Goal: Task Accomplishment & Management: Use online tool/utility

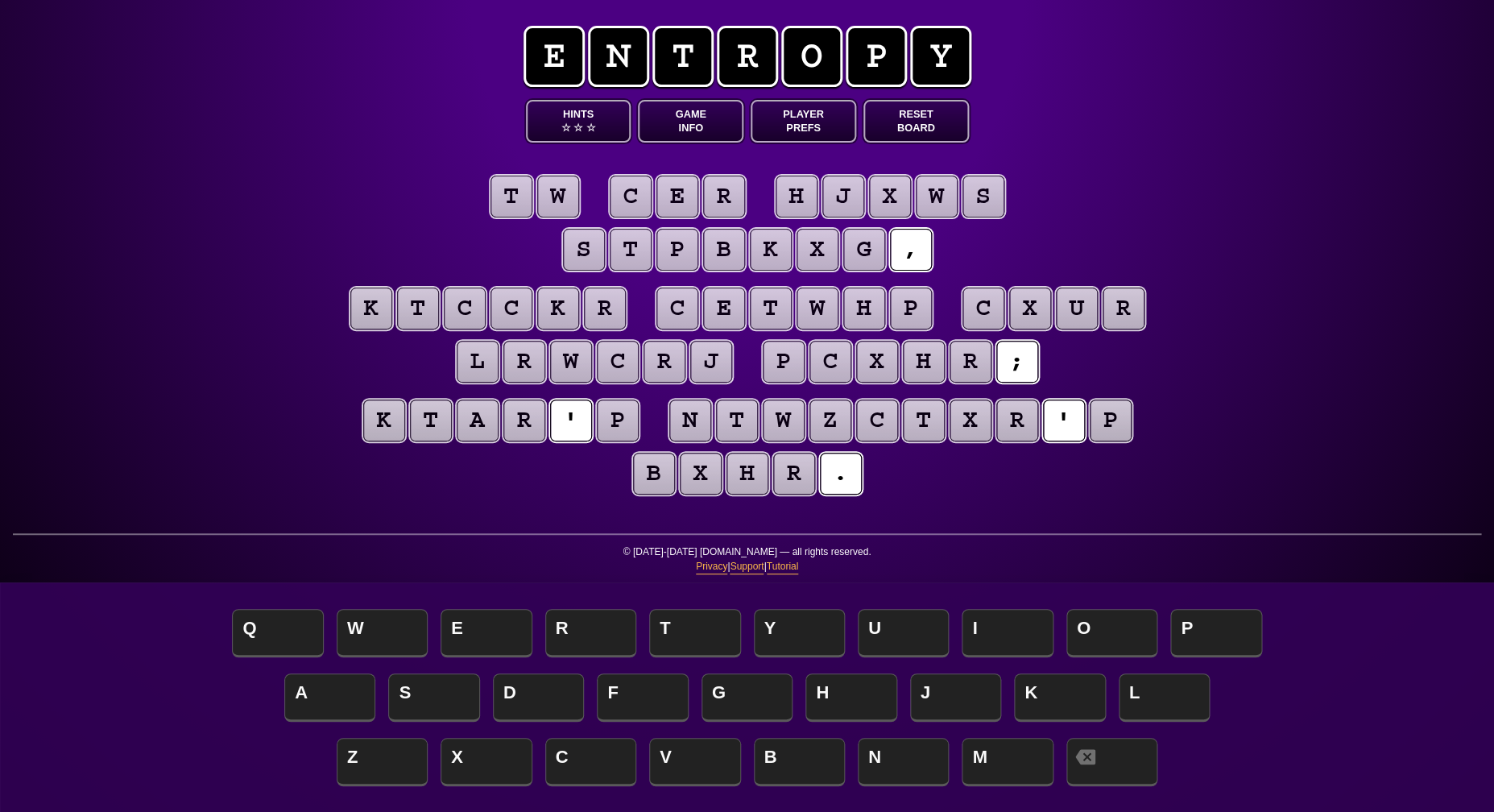
click at [693, 127] on button "Game Info" at bounding box center [691, 121] width 105 height 43
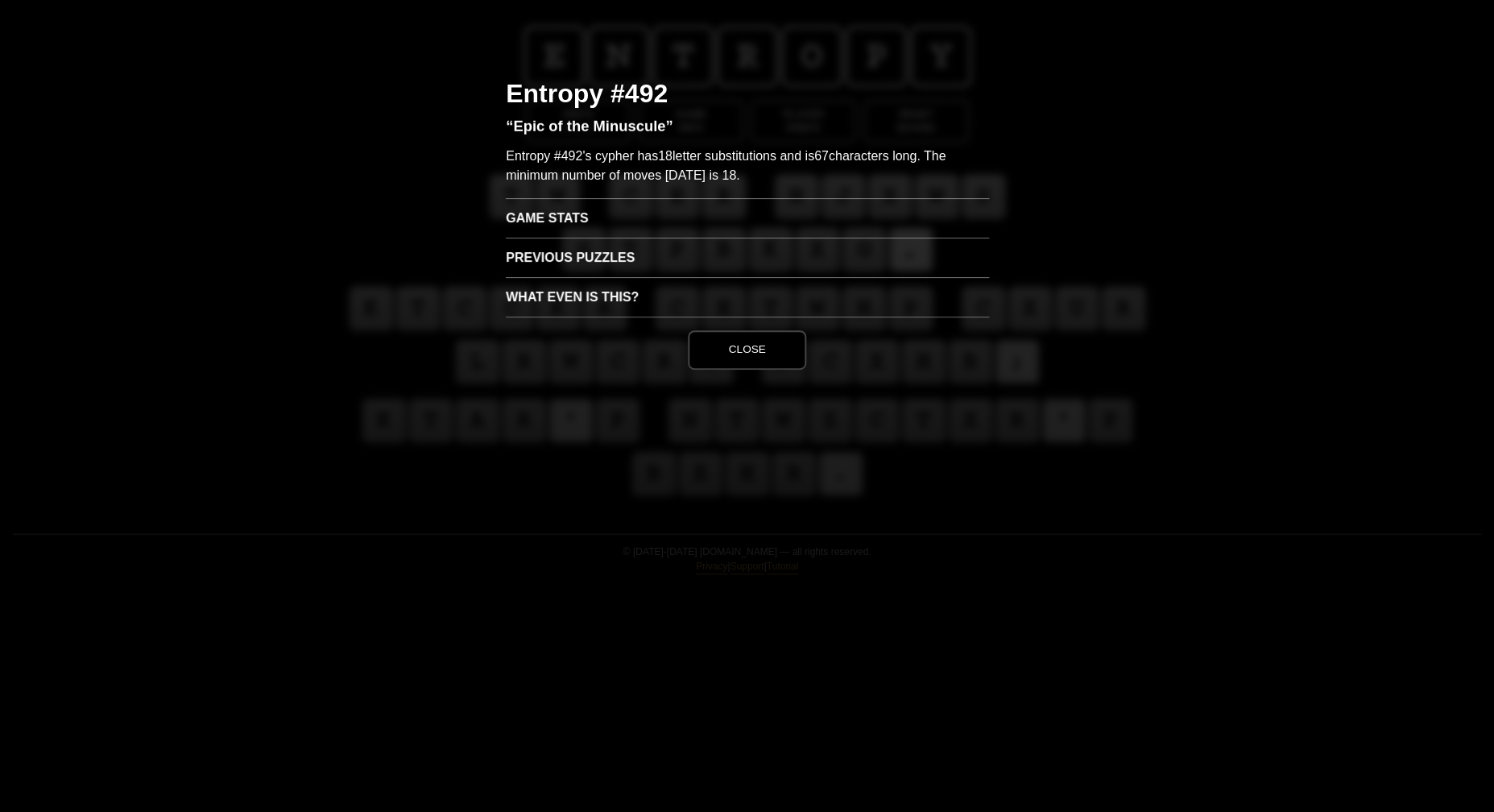
click at [604, 209] on h3 "Game Stats" at bounding box center [747, 217] width 483 height 40
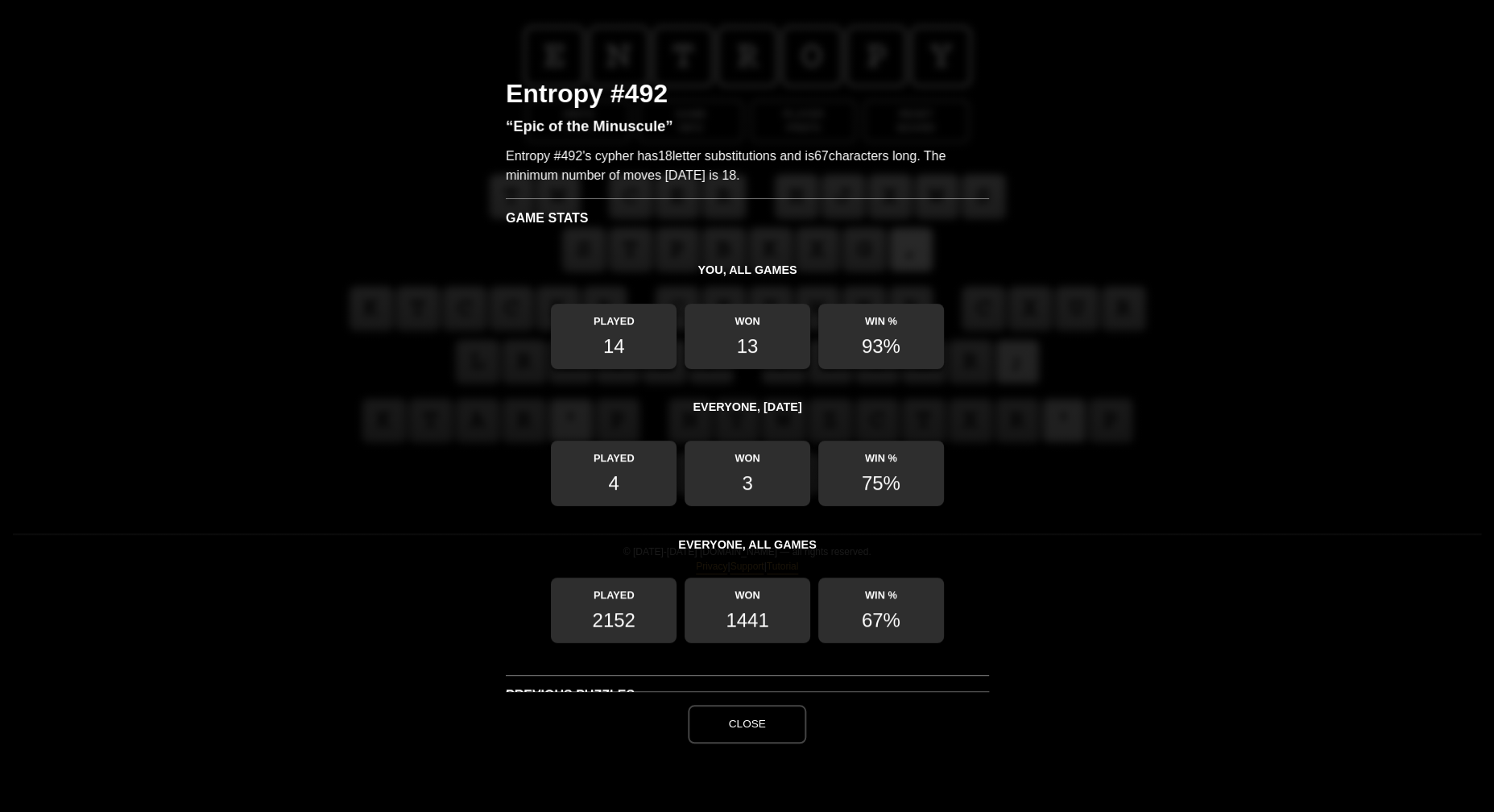
click at [750, 718] on button "Close" at bounding box center [746, 724] width 118 height 39
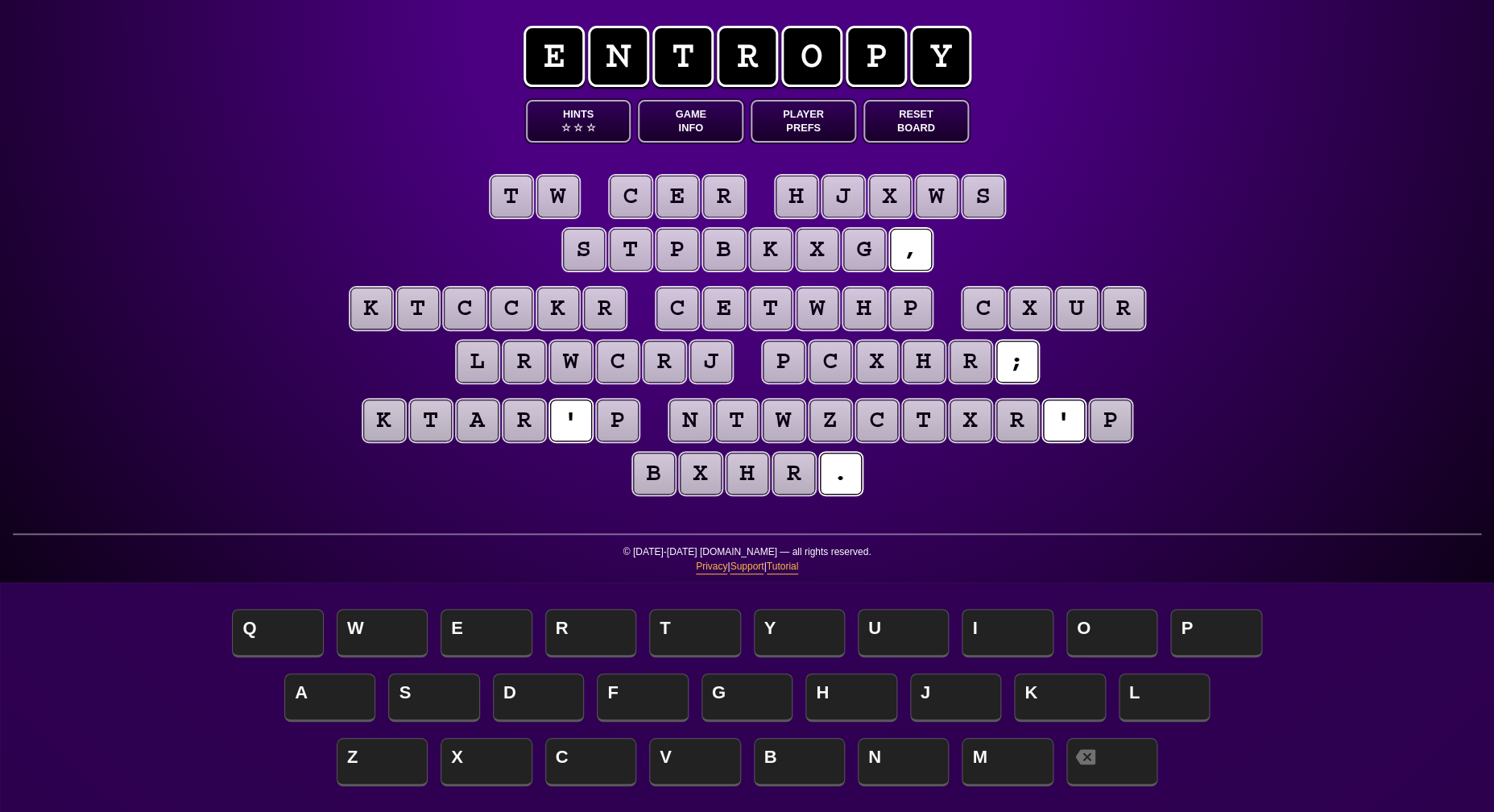
click at [614, 424] on puzzle-tile "p" at bounding box center [618, 420] width 42 height 42
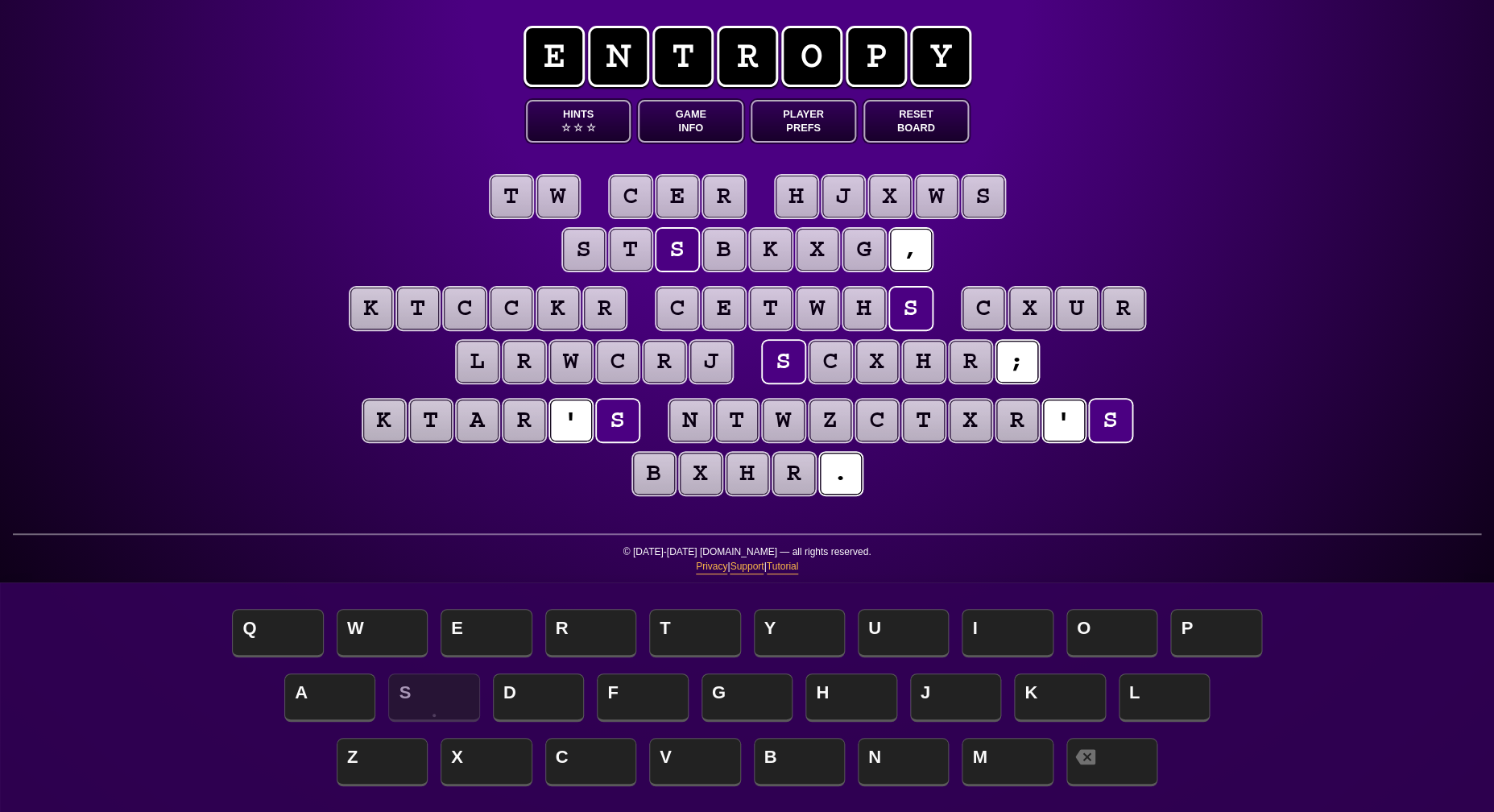
click at [133, 224] on div "e n t r o p y Hints ☆ ☆ ☆ Game Info Player Prefs Reset Board t w c e r h j x w …" at bounding box center [747, 406] width 1494 height 812
click at [515, 196] on puzzle-tile "t" at bounding box center [511, 197] width 42 height 42
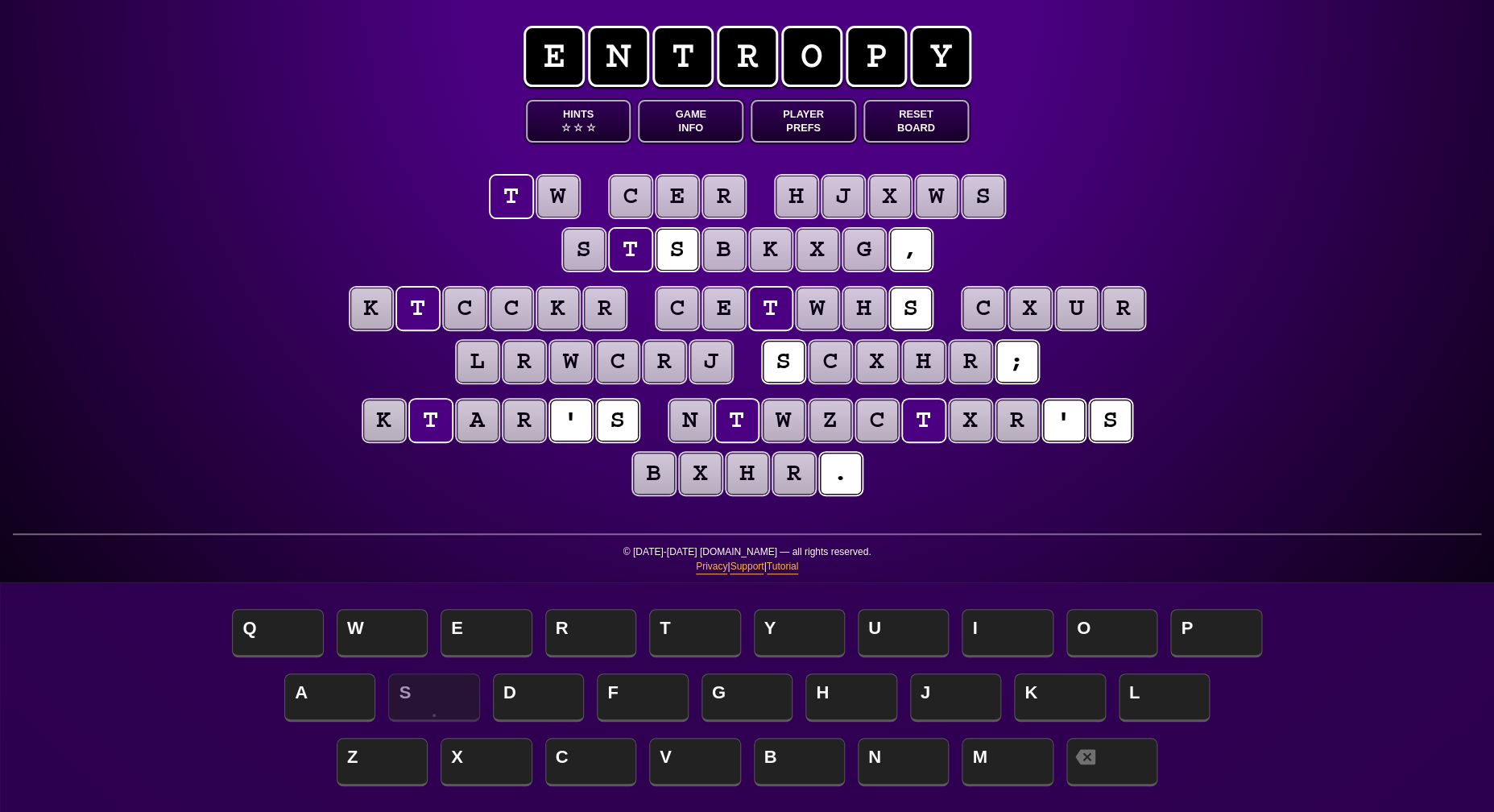
click at [562, 197] on puzzle-tile "w" at bounding box center [558, 197] width 42 height 42
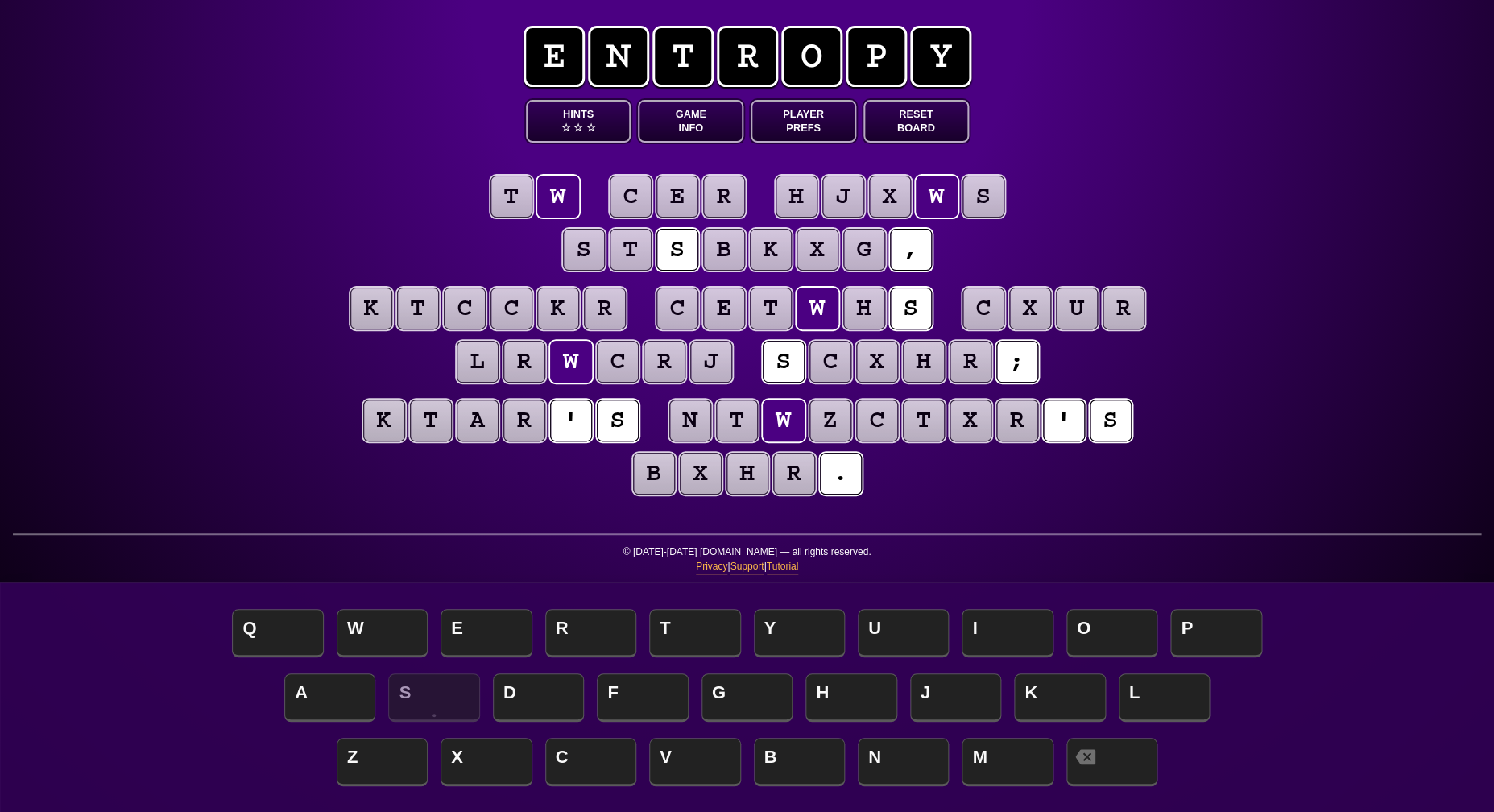
click at [626, 196] on puzzle-tile "c" at bounding box center [631, 197] width 42 height 42
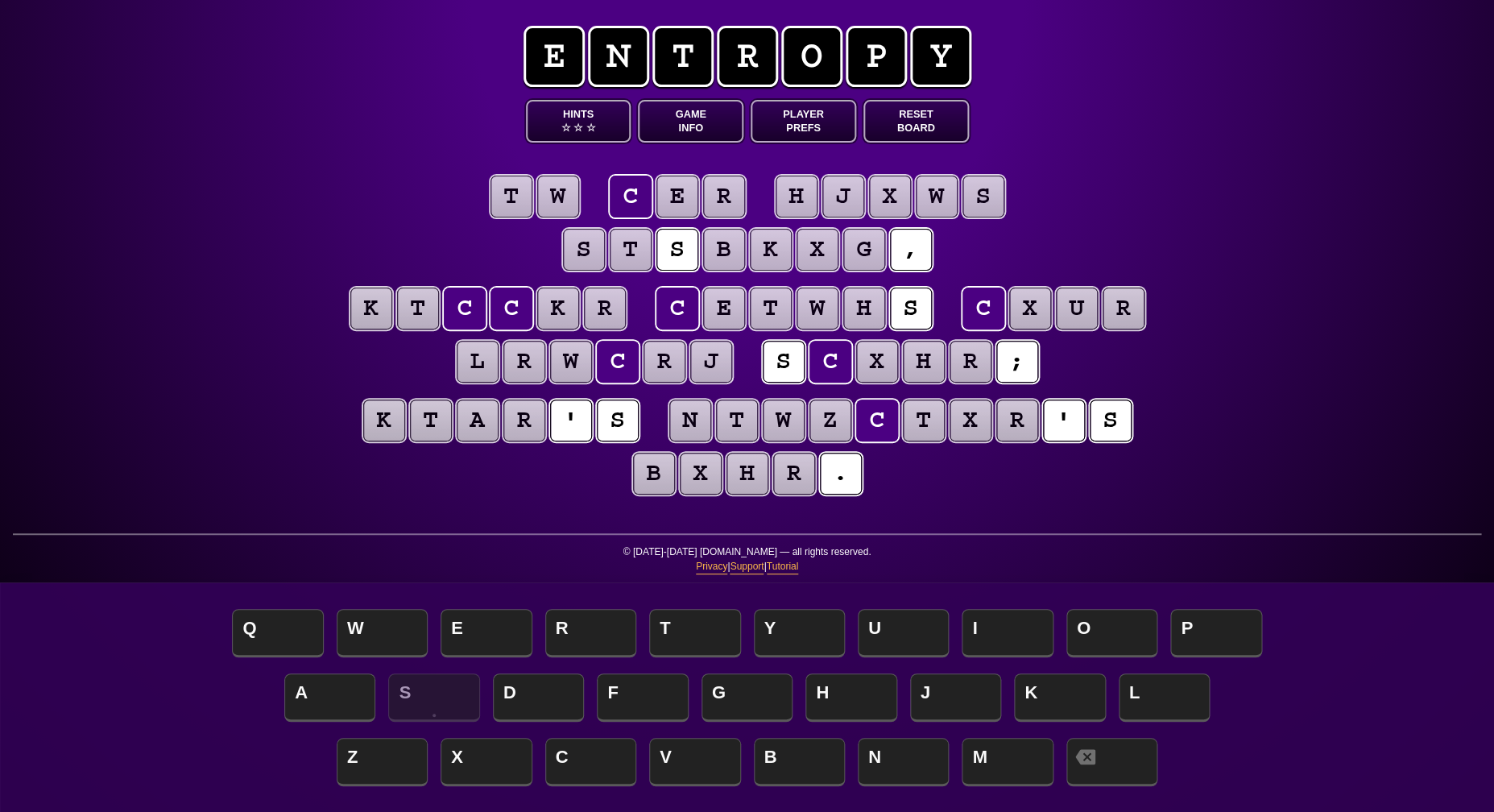
click at [668, 194] on puzzle-tile "e" at bounding box center [678, 197] width 42 height 42
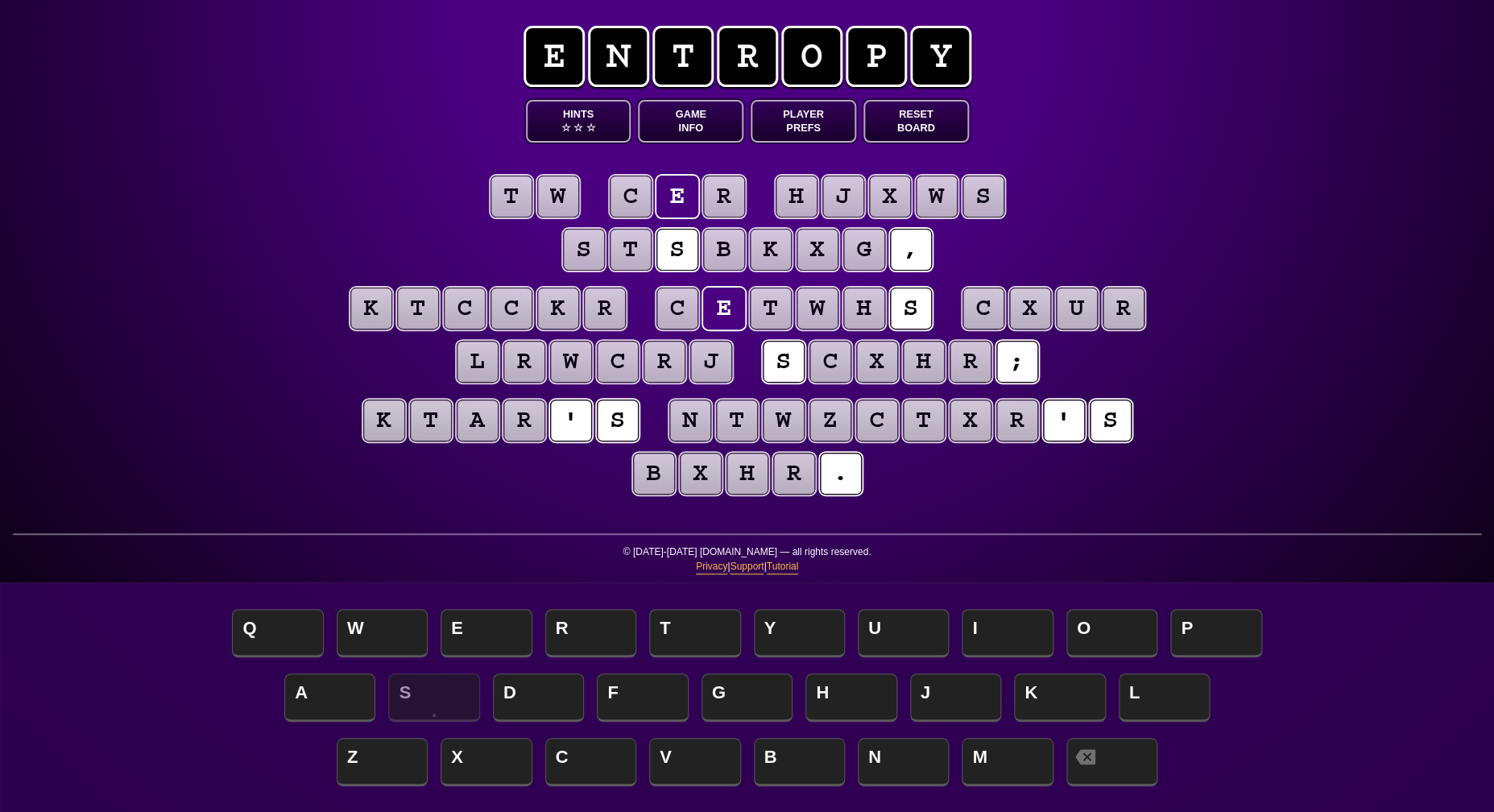
click at [730, 194] on puzzle-tile "r" at bounding box center [724, 197] width 42 height 42
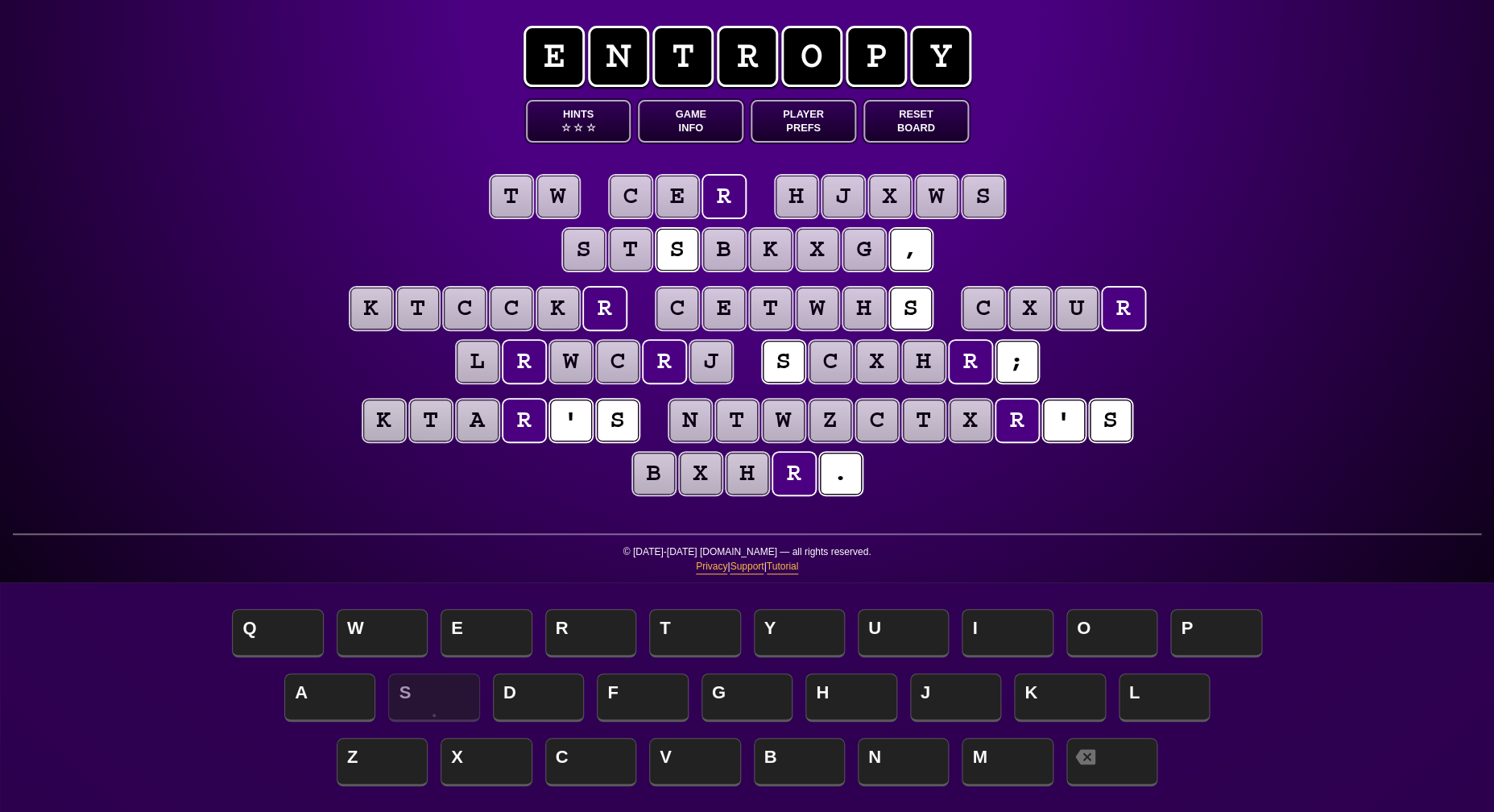
click at [517, 196] on puzzle-tile "t" at bounding box center [511, 197] width 42 height 42
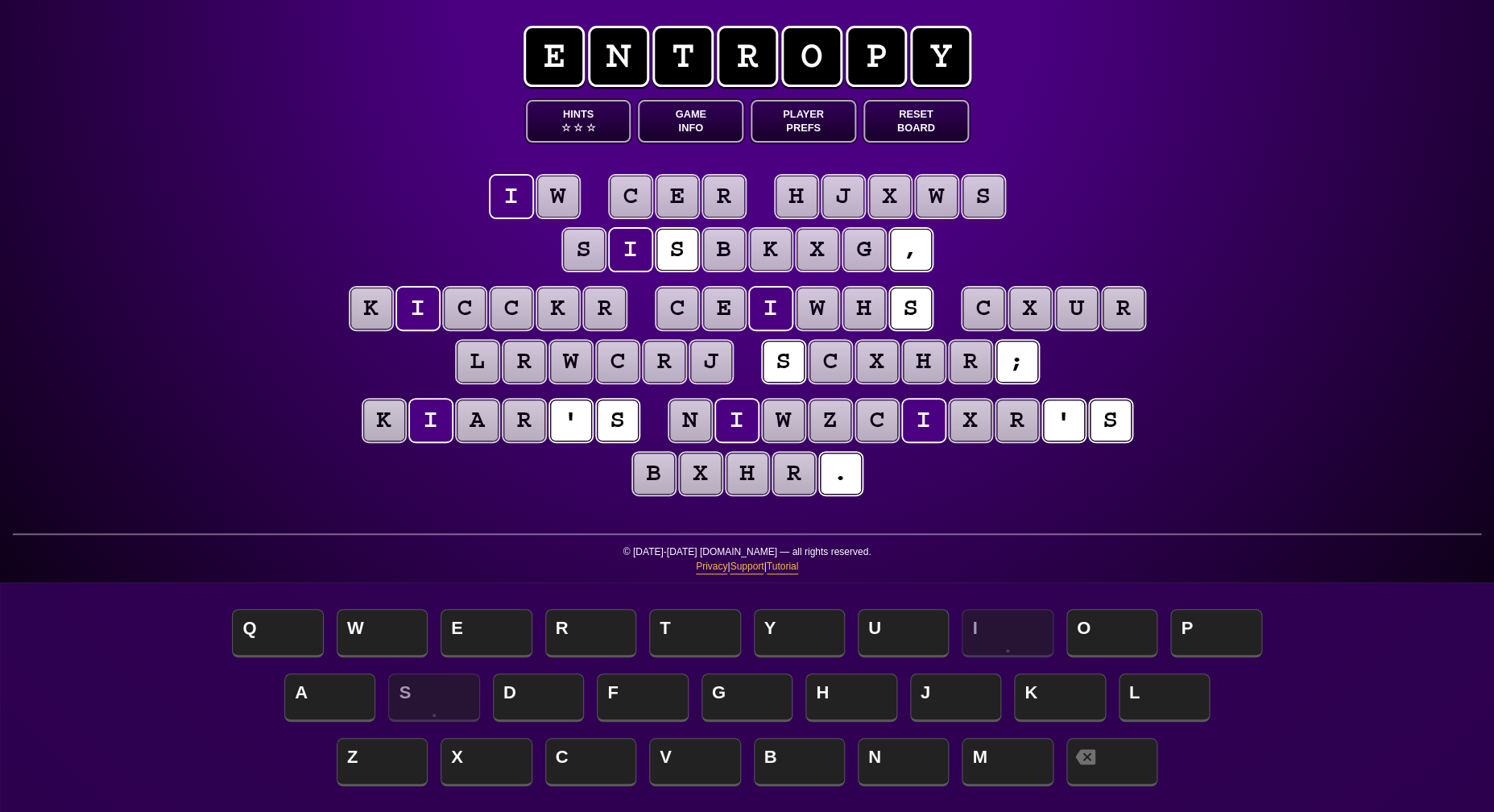
click at [548, 201] on puzzle-tile "w" at bounding box center [558, 197] width 42 height 42
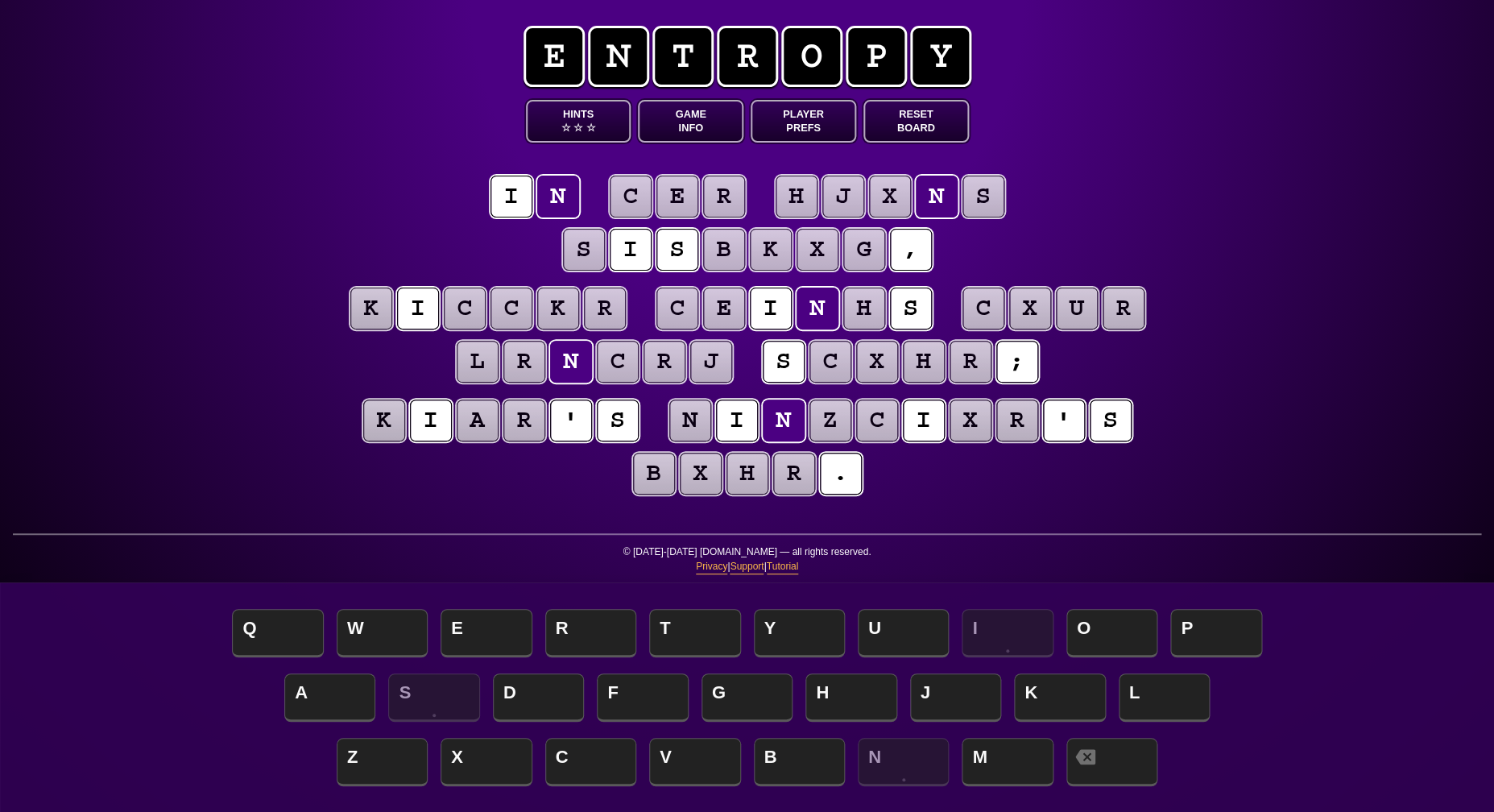
scroll to position [0, 1]
click at [632, 197] on puzzle-tile "c" at bounding box center [631, 197] width 42 height 42
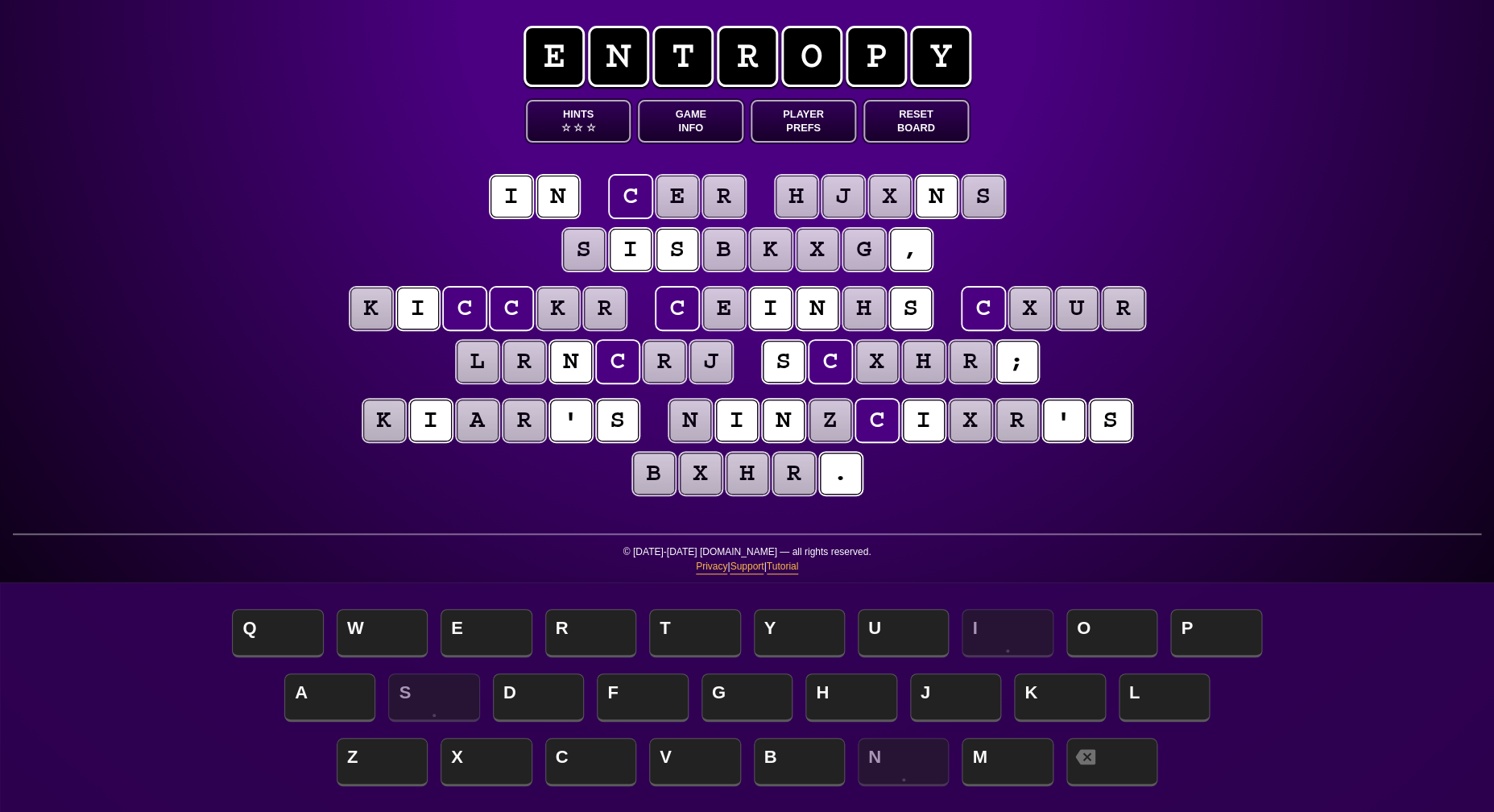
scroll to position [0, 0]
click at [678, 195] on puzzle-tile "e" at bounding box center [678, 197] width 42 height 42
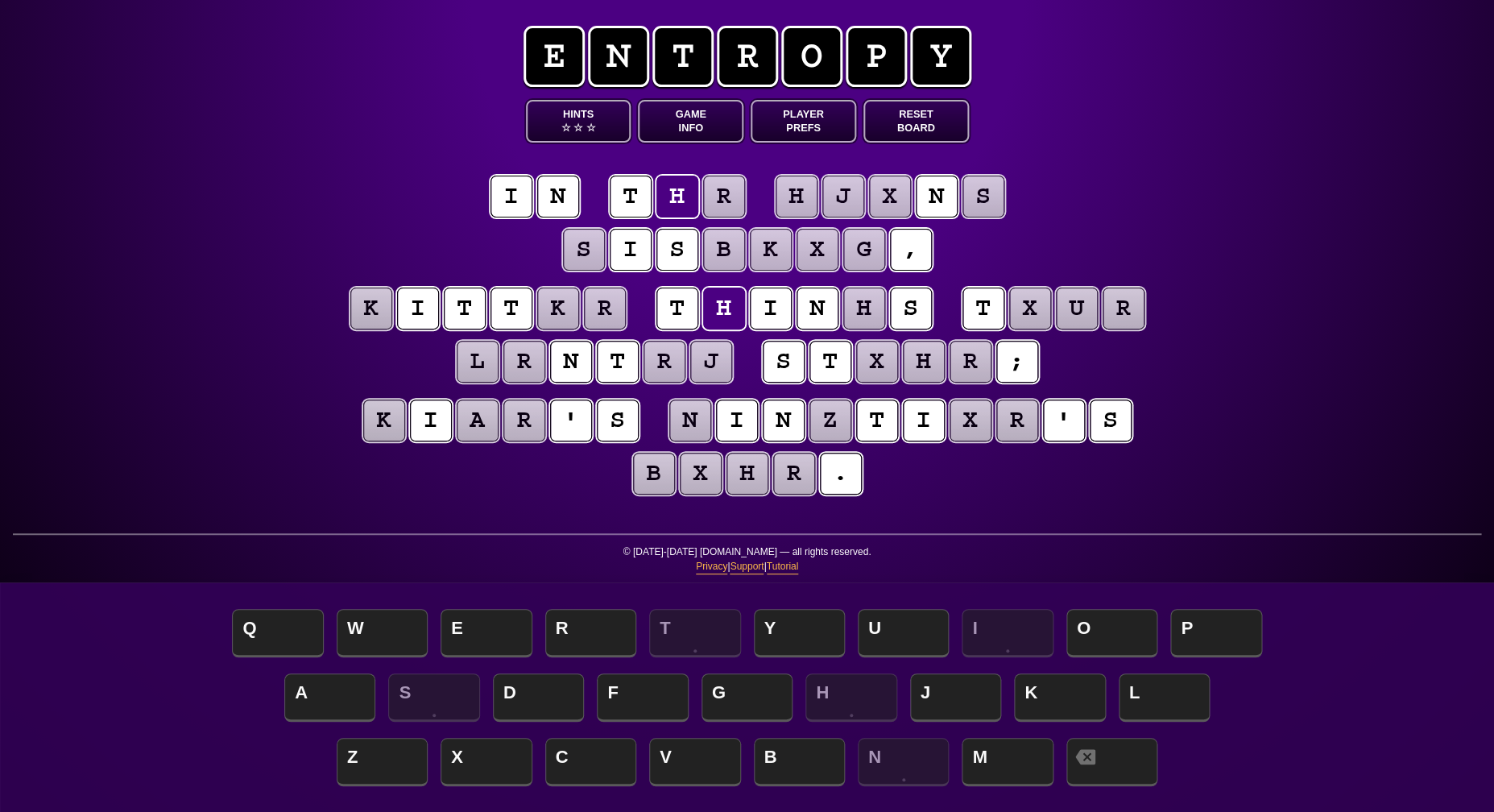
click at [716, 195] on puzzle-tile "r" at bounding box center [724, 197] width 42 height 42
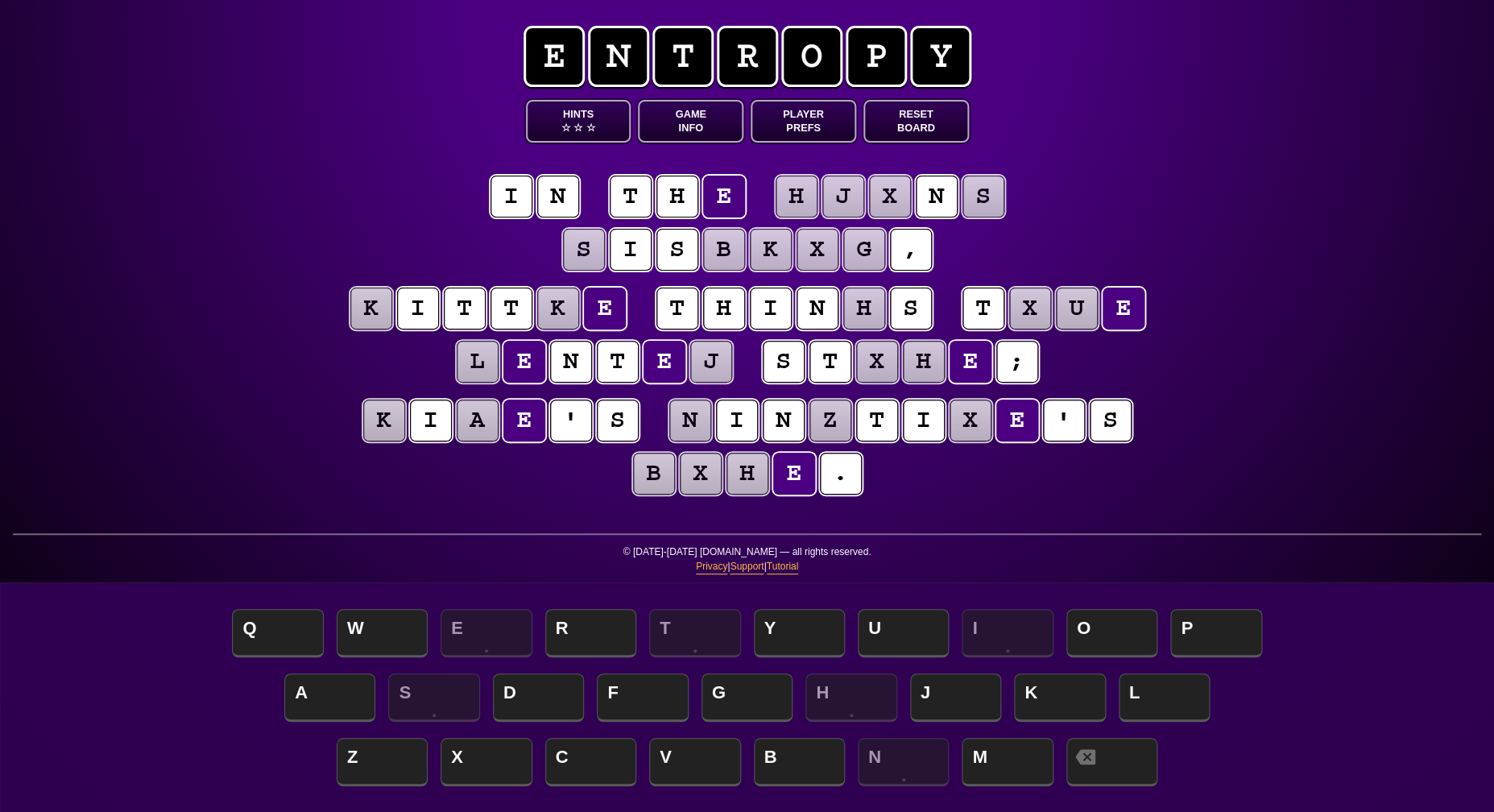
click at [185, 222] on div "e n t r o p y Hints ☆ ☆ ☆ Game Info Player Prefs Reset Board i n t h e h j x n …" at bounding box center [747, 406] width 1494 height 812
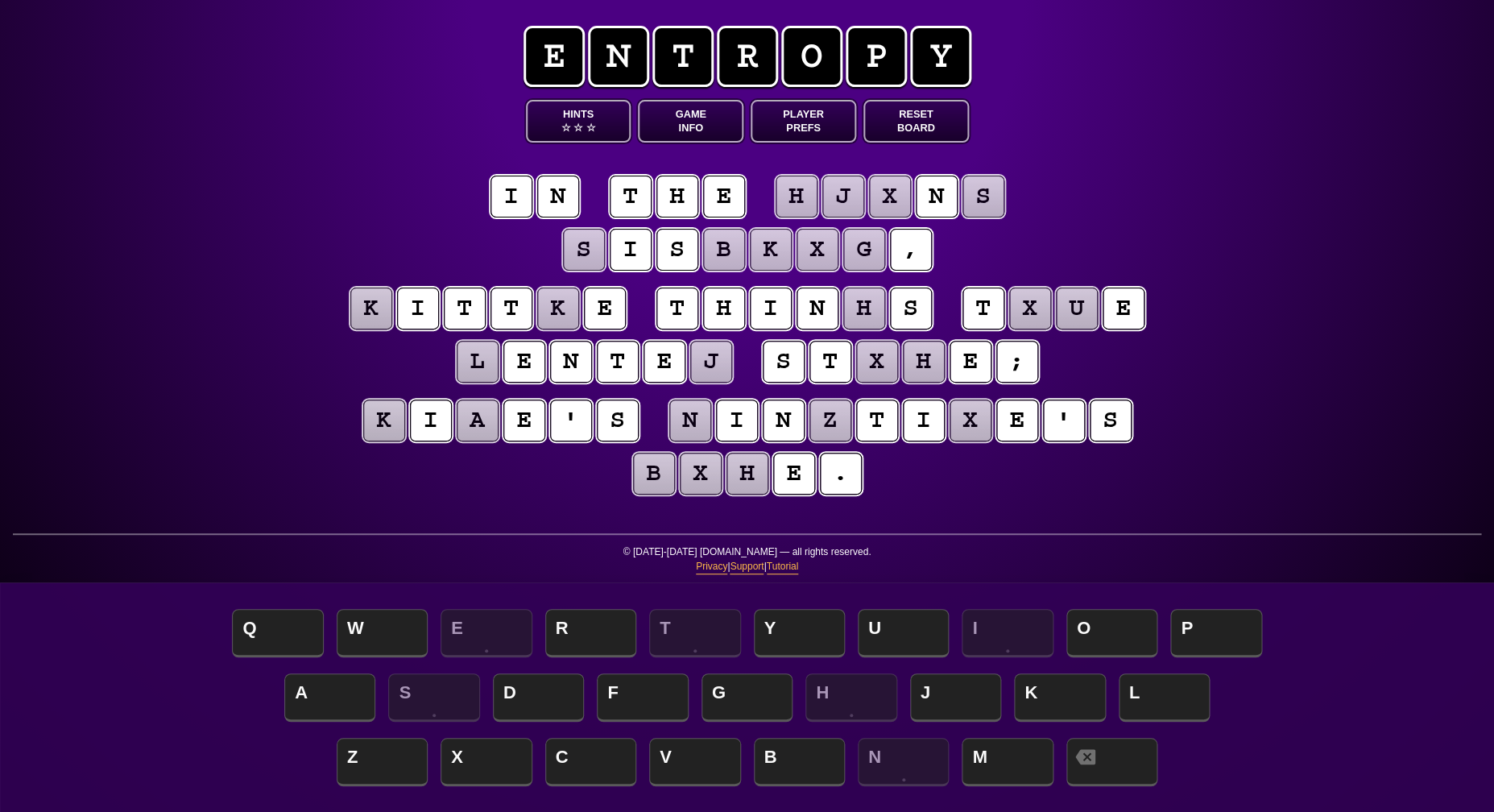
click at [373, 306] on puzzle-tile "k" at bounding box center [372, 308] width 42 height 42
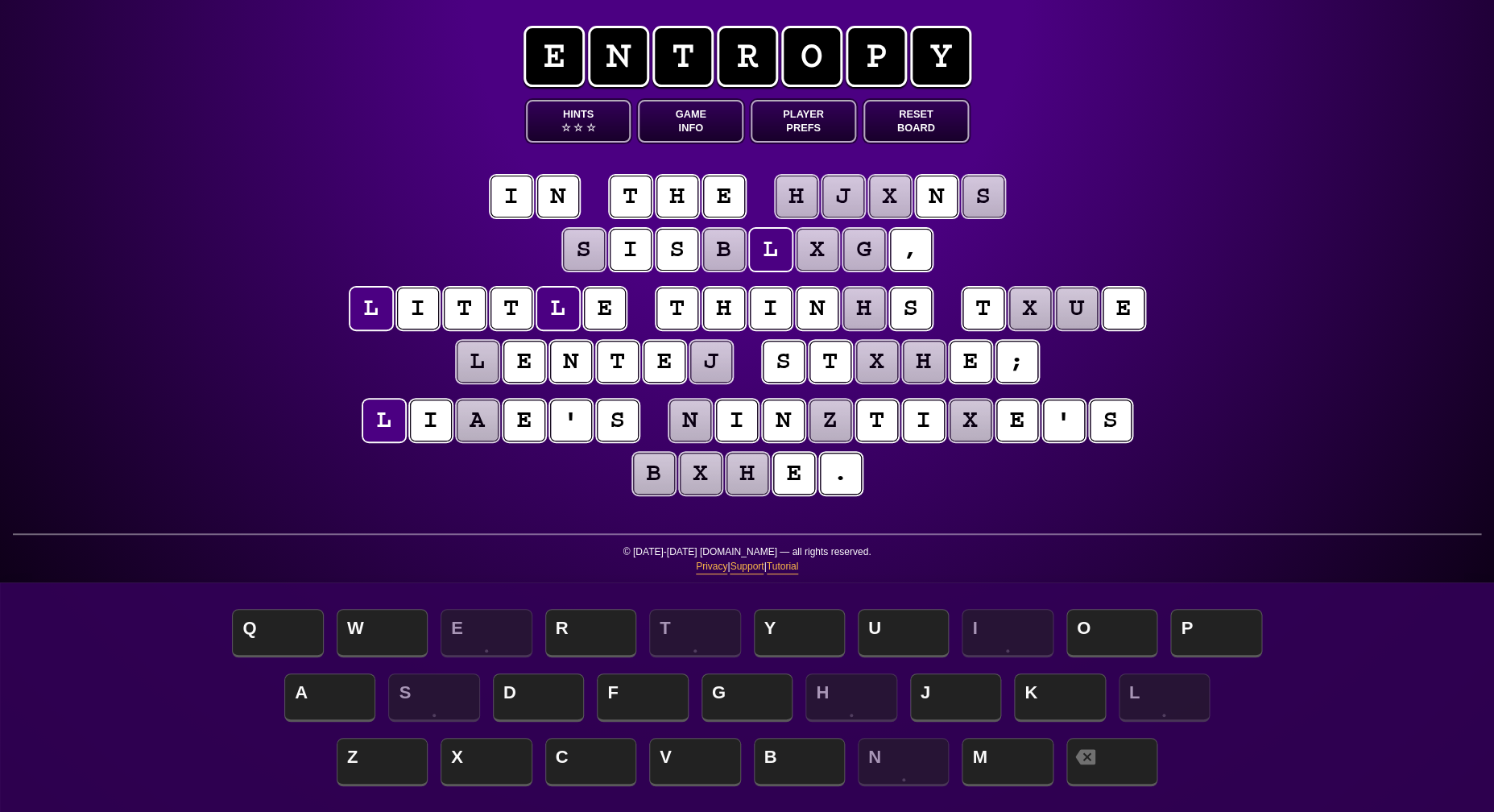
click at [158, 301] on div "e n t r o p y Hints ☆ ☆ ☆ Game Info Player Prefs Reset Board i n t h e h j x n …" at bounding box center [747, 406] width 1494 height 812
click at [707, 360] on puzzle-tile "j" at bounding box center [711, 362] width 42 height 42
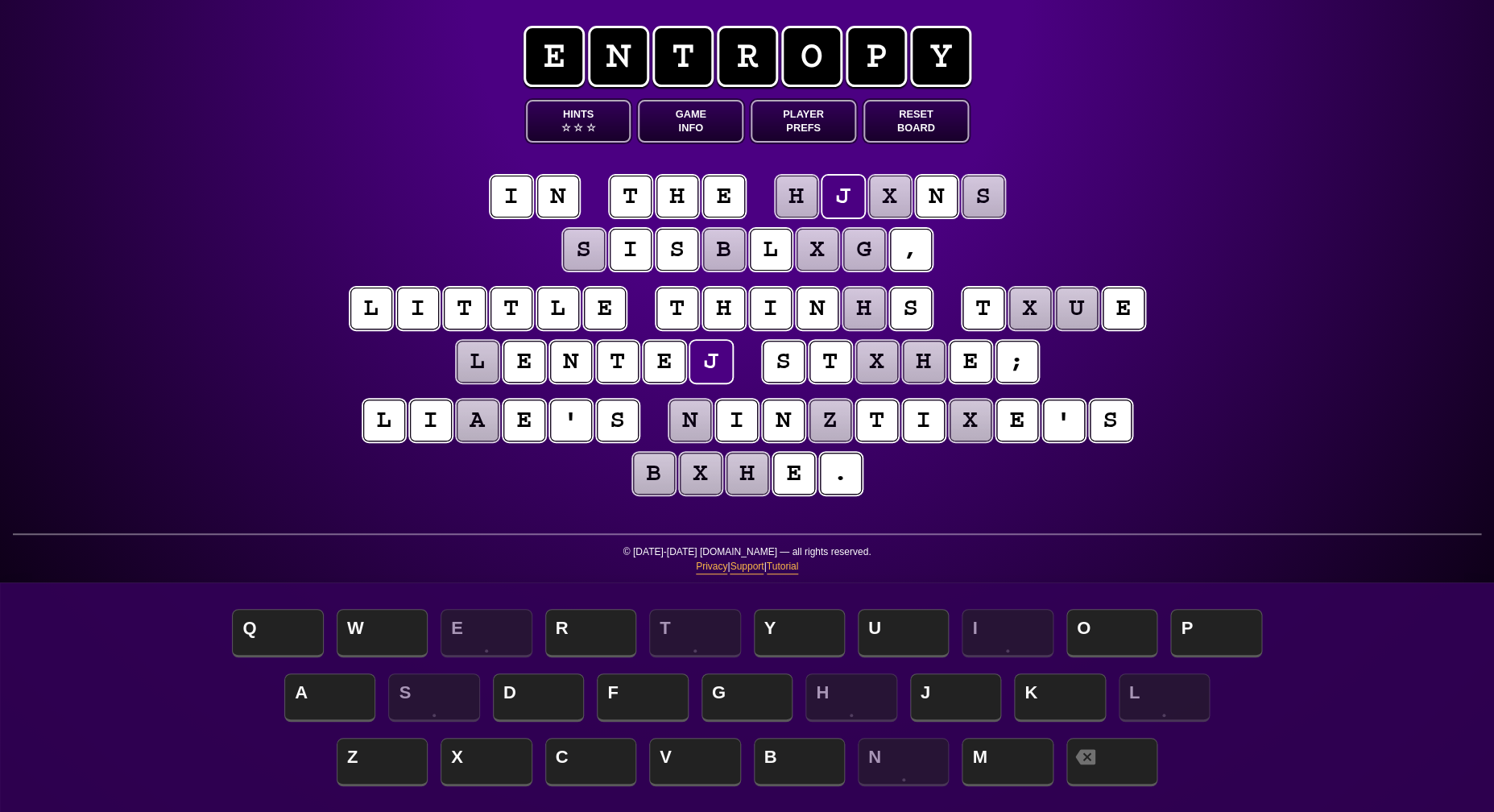
click at [185, 352] on div "e n t r o p y Hints ☆ ☆ ☆ Game Info Player Prefs Reset Board i n t h e h j x n …" at bounding box center [747, 406] width 1494 height 812
click at [480, 422] on puzzle-tile "a" at bounding box center [478, 420] width 42 height 42
click at [551, 510] on entropy-puzzle "i n t h e h j x n s s i s b l x g , l i t t l e t h i n h s t x u e l e n t e j…" at bounding box center [747, 337] width 824 height 390
click at [868, 254] on puzzle-tile "g" at bounding box center [864, 250] width 42 height 42
click at [888, 213] on puzzle-tile "x" at bounding box center [890, 197] width 42 height 42
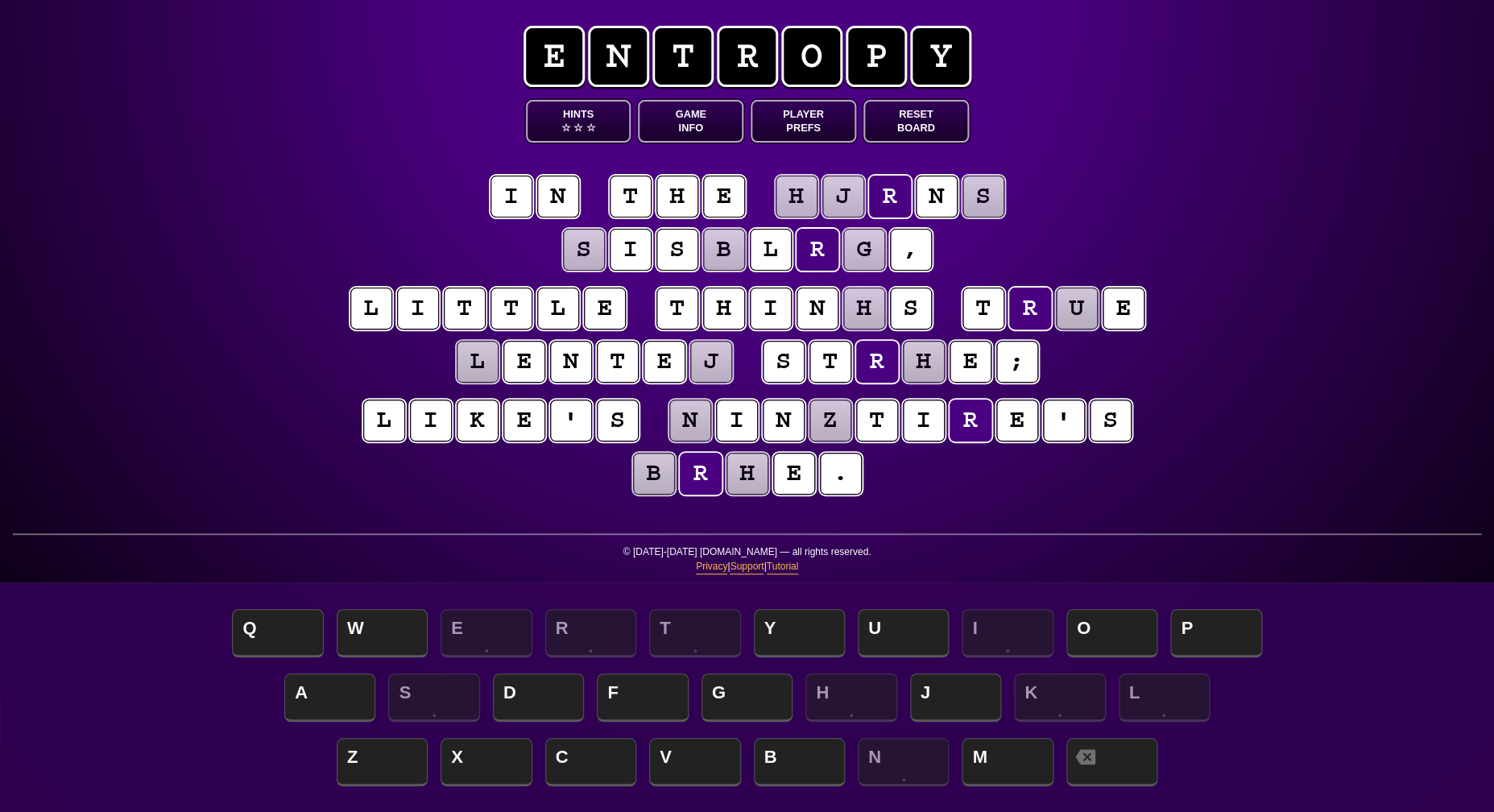
scroll to position [-3, 0]
click at [1204, 169] on div "e n t r o p y Hints ☆ ☆ ☆ Game Info Player Prefs Reset Board i n t h e h j r n …" at bounding box center [747, 406] width 1494 height 812
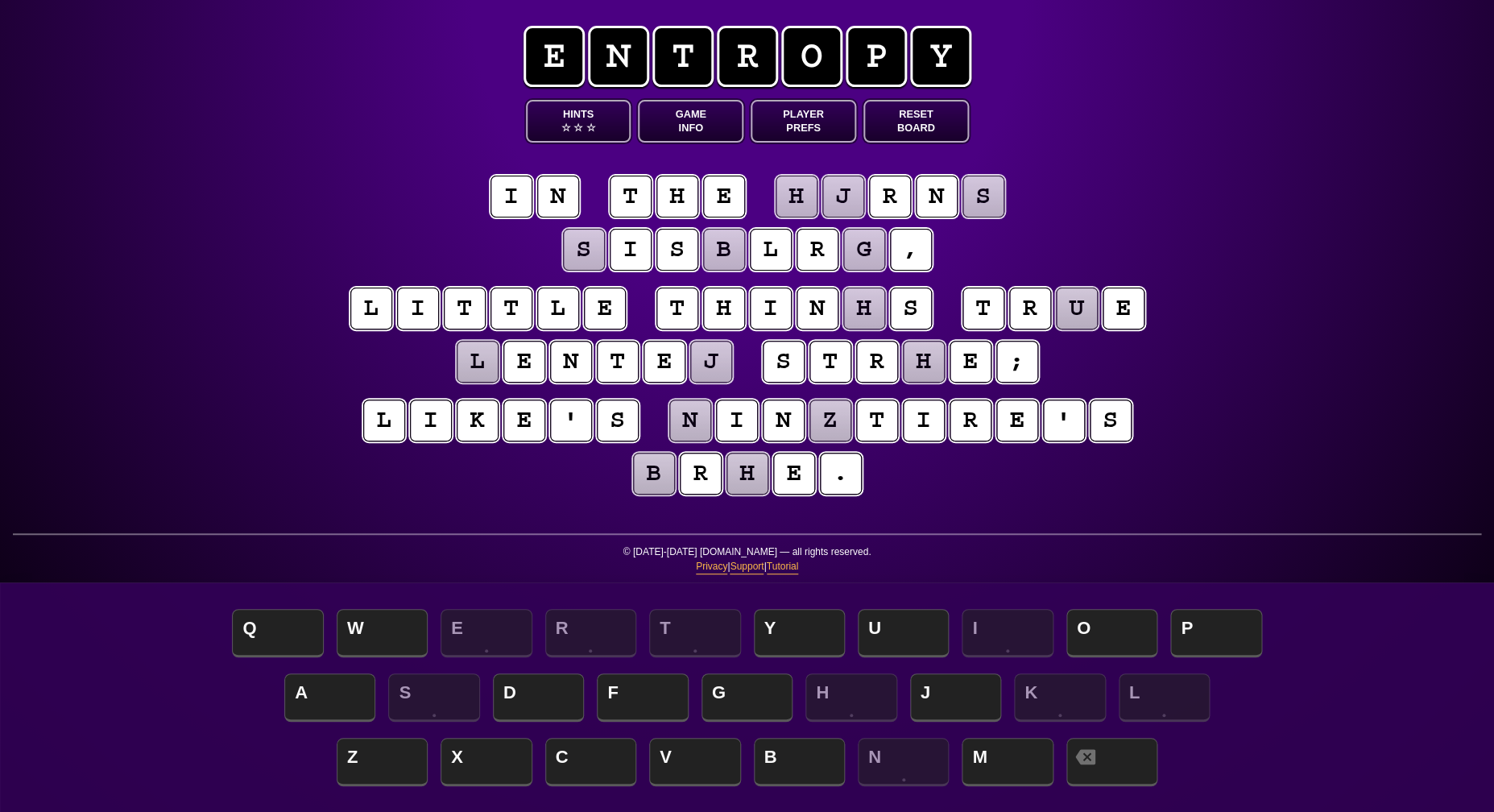
scroll to position [0, 0]
click at [1029, 309] on puzzle-tile "r" at bounding box center [1030, 308] width 42 height 42
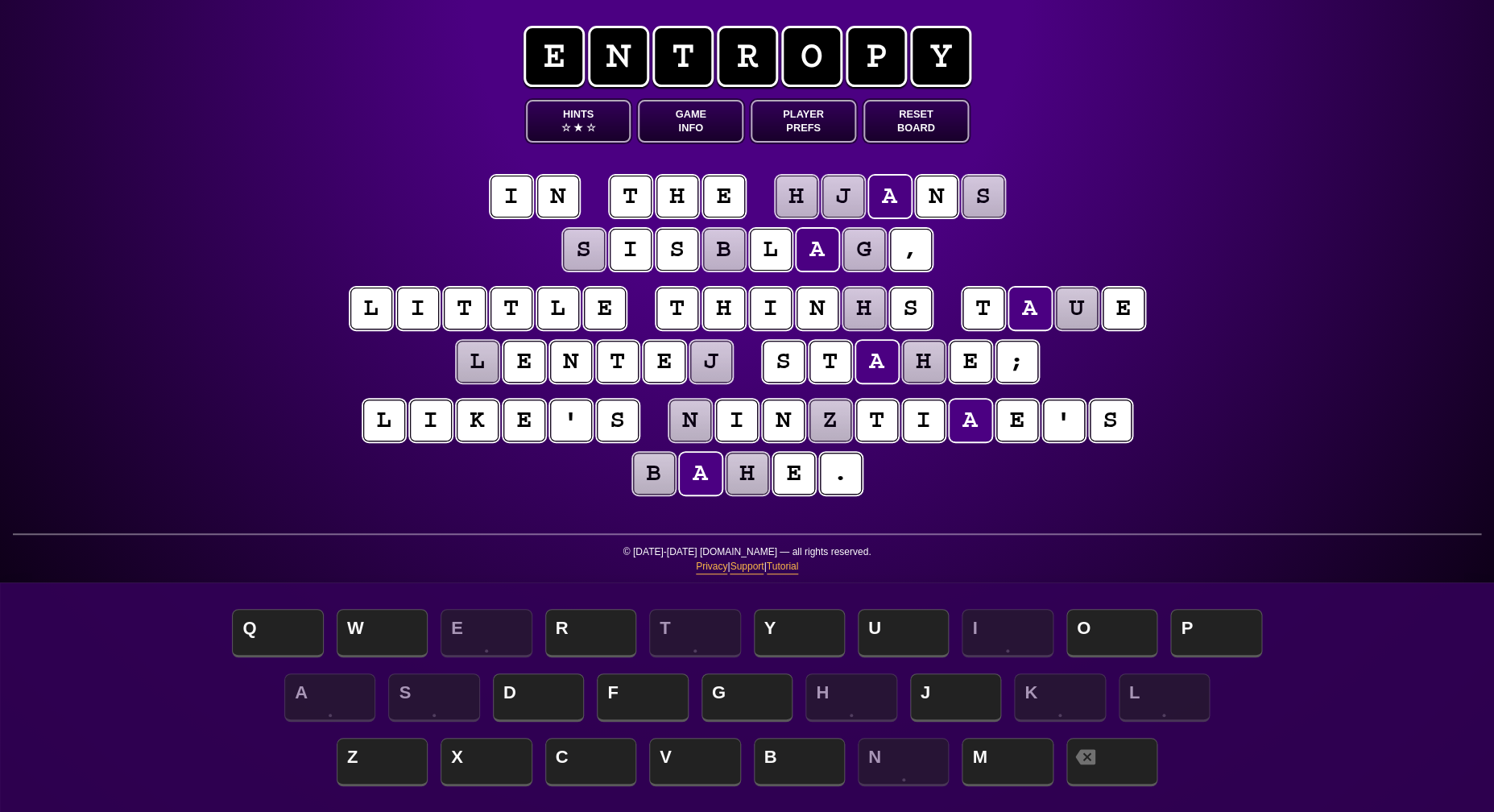
click at [1114, 214] on puzzle-line "i n t h e h j a n s s i s b l a g ," at bounding box center [747, 224] width 824 height 105
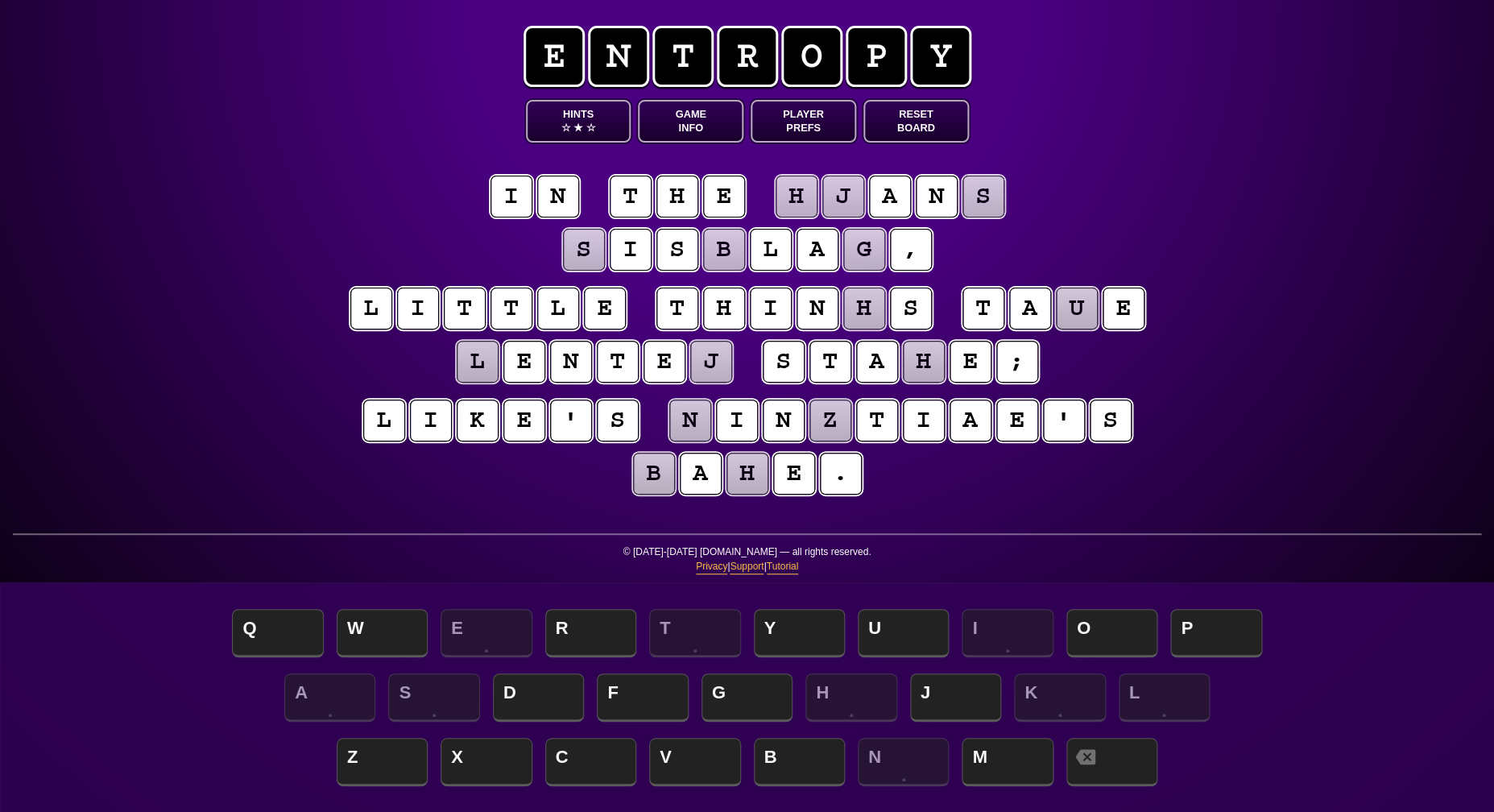
click at [588, 252] on puzzle-tile "s" at bounding box center [584, 250] width 42 height 42
click at [722, 251] on puzzle-tile "b" at bounding box center [724, 250] width 42 height 42
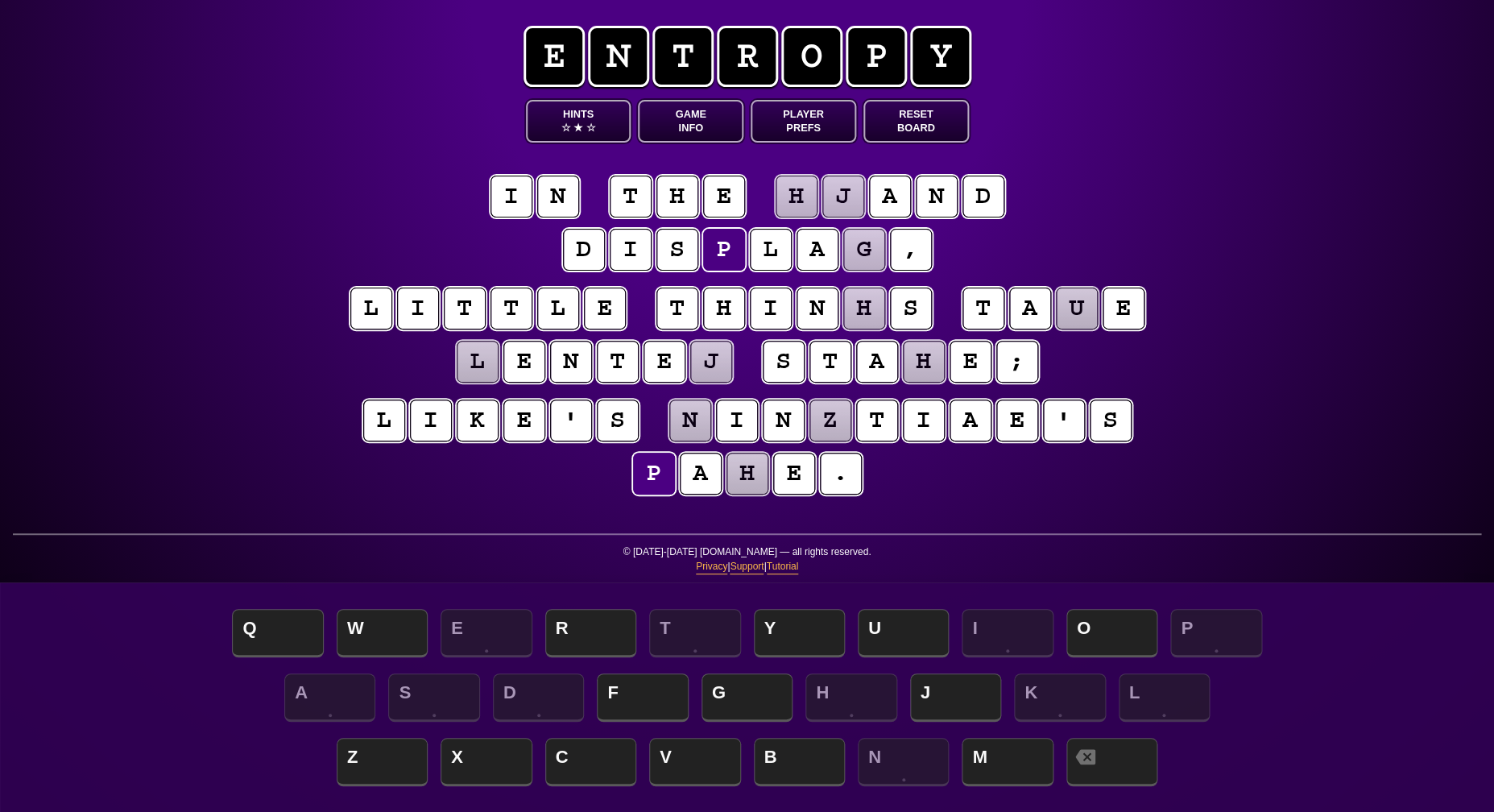
click at [866, 251] on puzzle-tile "g" at bounding box center [864, 250] width 42 height 42
click at [851, 190] on puzzle-tile "j" at bounding box center [843, 197] width 42 height 42
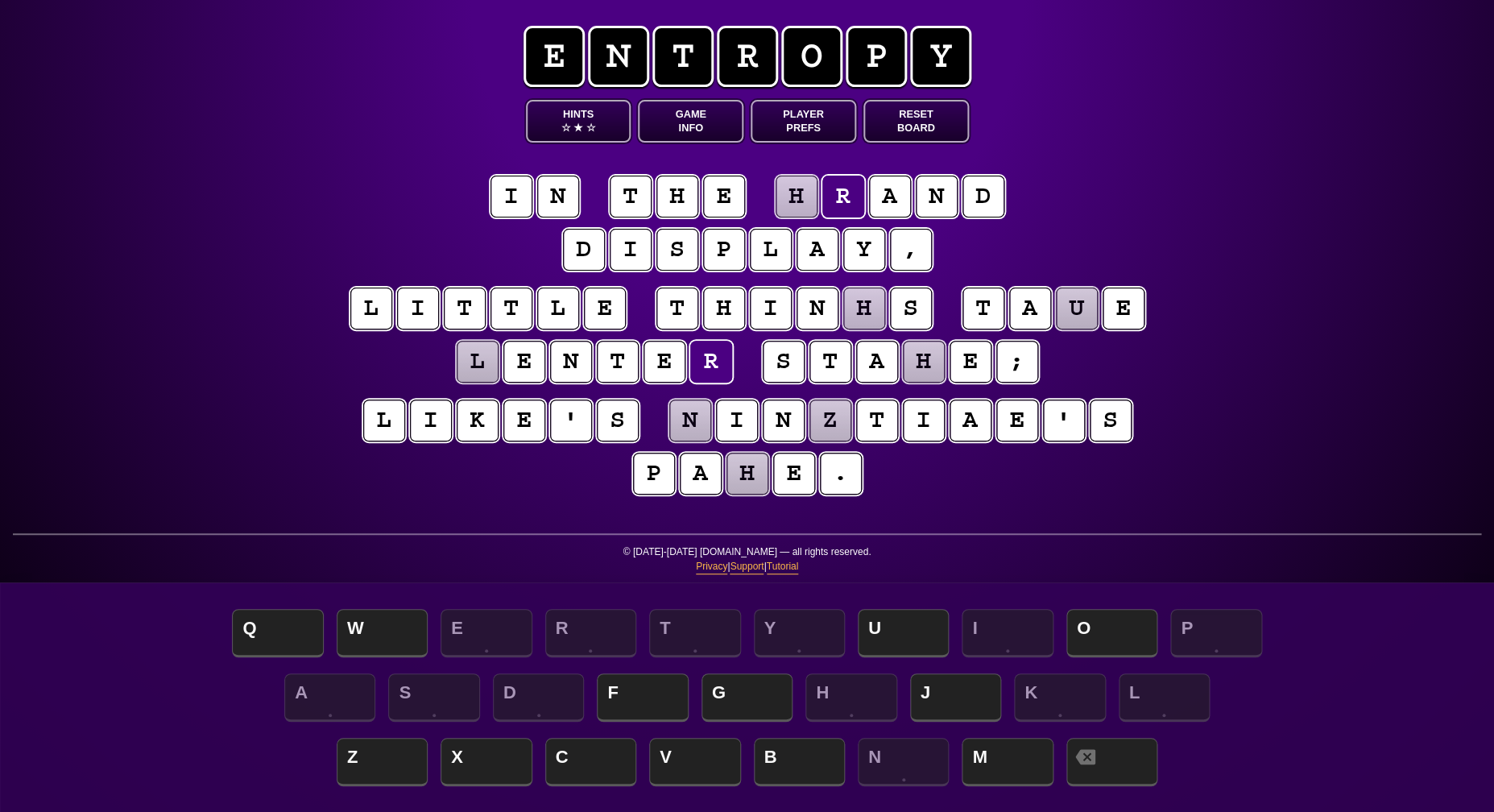
click at [790, 195] on puzzle-tile "h" at bounding box center [796, 197] width 42 height 42
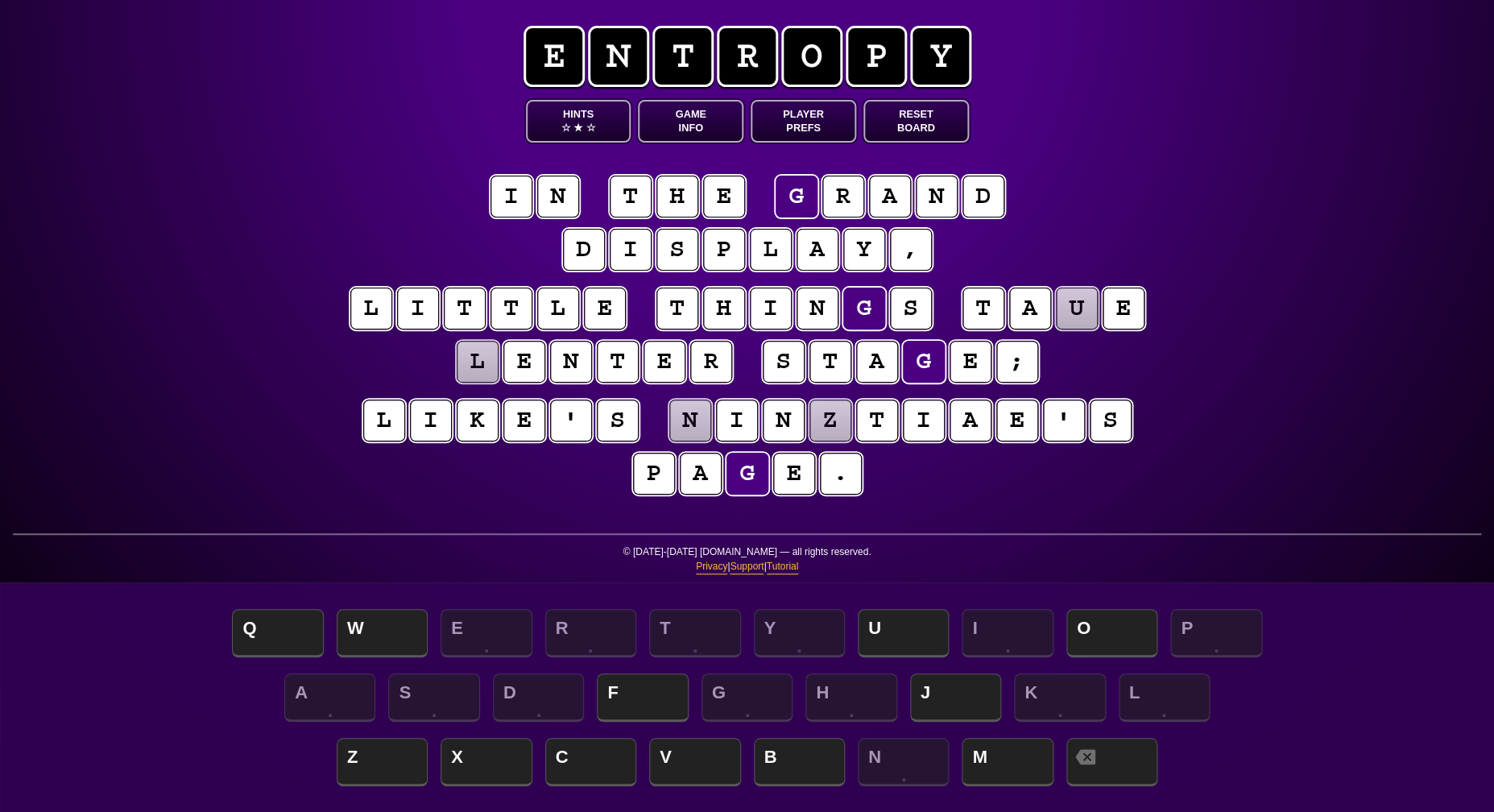
click at [1317, 249] on div "e n t r o p y Hints ☆ ★ ☆ Game Info Player Prefs Reset Board i n t h e g r a n …" at bounding box center [747, 406] width 1494 height 812
click at [1070, 312] on puzzle-tile "u" at bounding box center [1077, 308] width 42 height 42
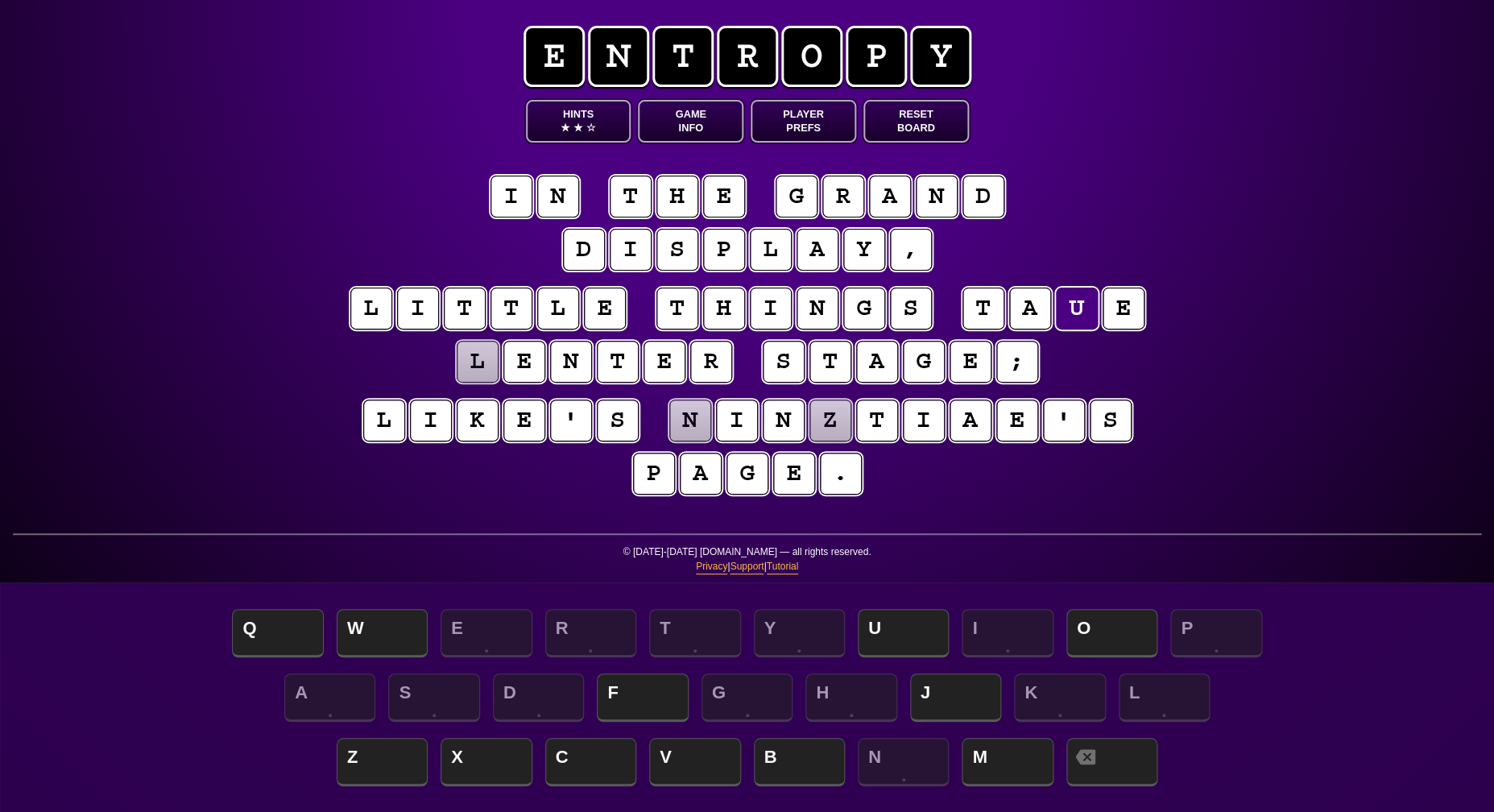
click at [485, 423] on puzzle-tile "k" at bounding box center [478, 420] width 42 height 42
click at [1077, 313] on puzzle-tile "u" at bounding box center [1077, 308] width 42 height 42
click at [482, 365] on puzzle-tile "l" at bounding box center [478, 362] width 42 height 42
click at [481, 431] on puzzle-tile "a" at bounding box center [478, 420] width 42 height 42
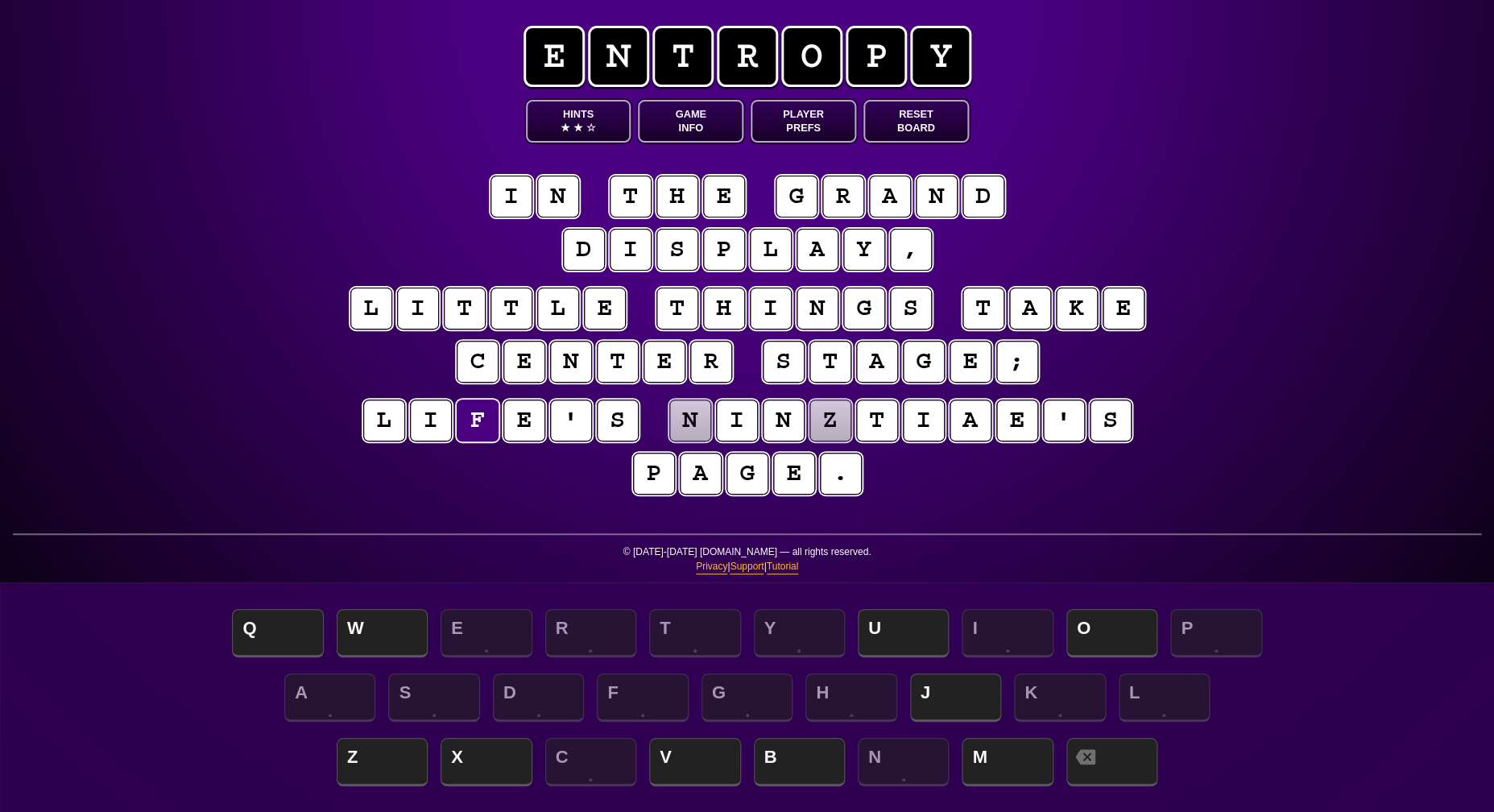
click at [975, 485] on puzzle-line "l i f e ' s n i n z t i a e ' s p a g e ." at bounding box center [747, 448] width 824 height 105
click at [583, 108] on button "Hints ★ ★ ☆" at bounding box center [578, 121] width 105 height 43
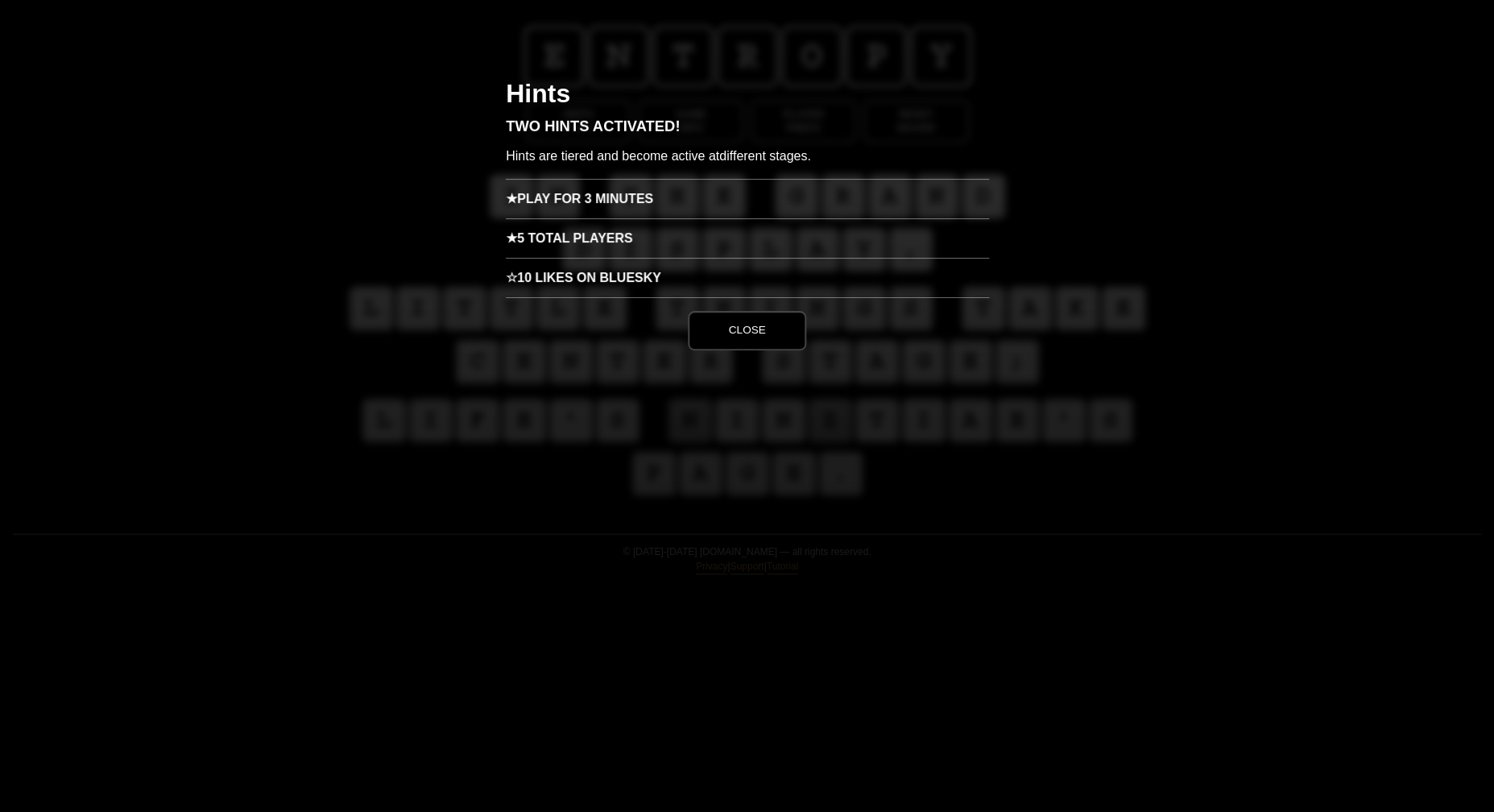
click at [641, 202] on h3 "★ Play for 3 minutes" at bounding box center [747, 198] width 483 height 40
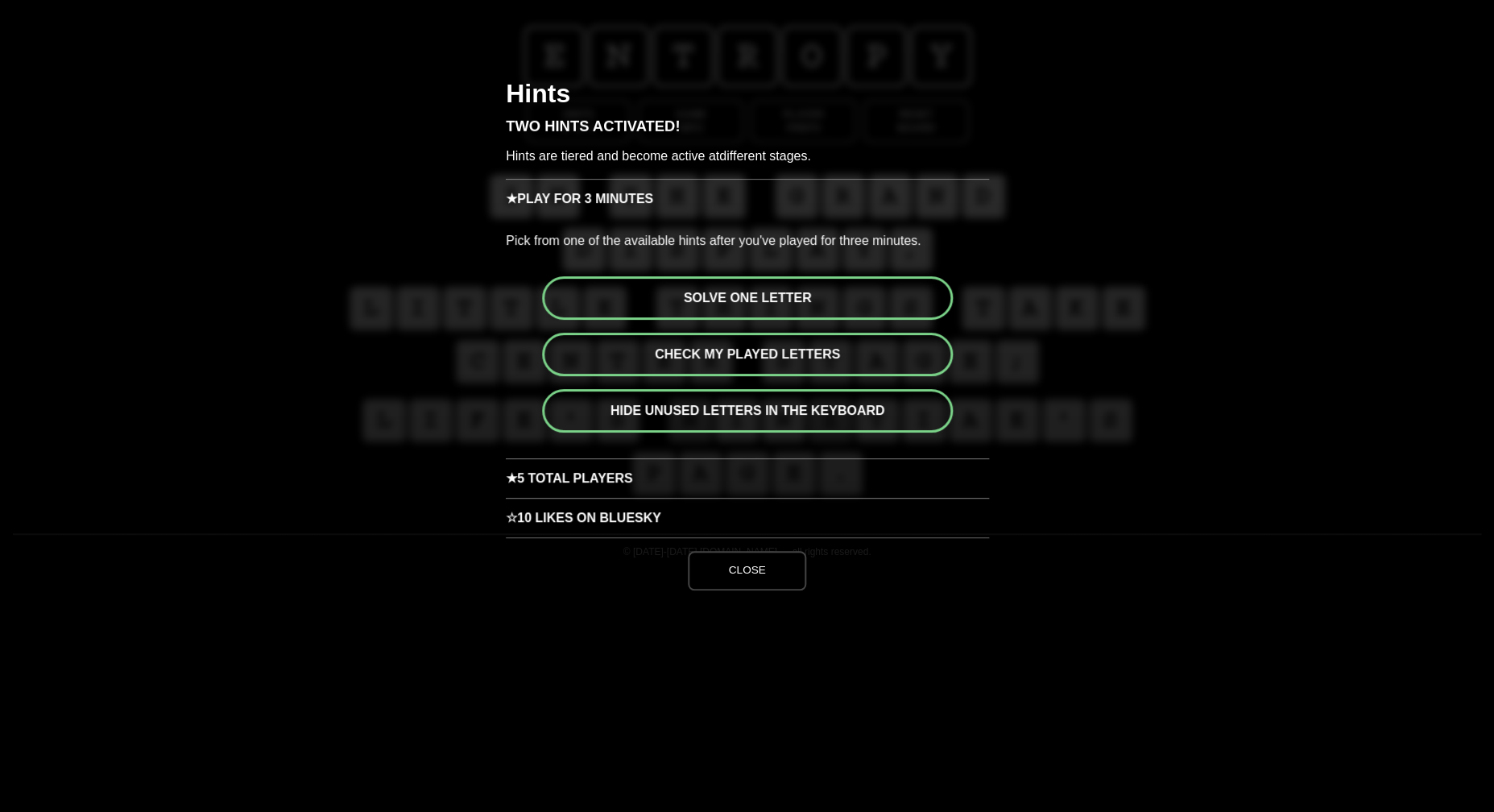
click at [777, 303] on button "Solve one letter" at bounding box center [747, 297] width 410 height 43
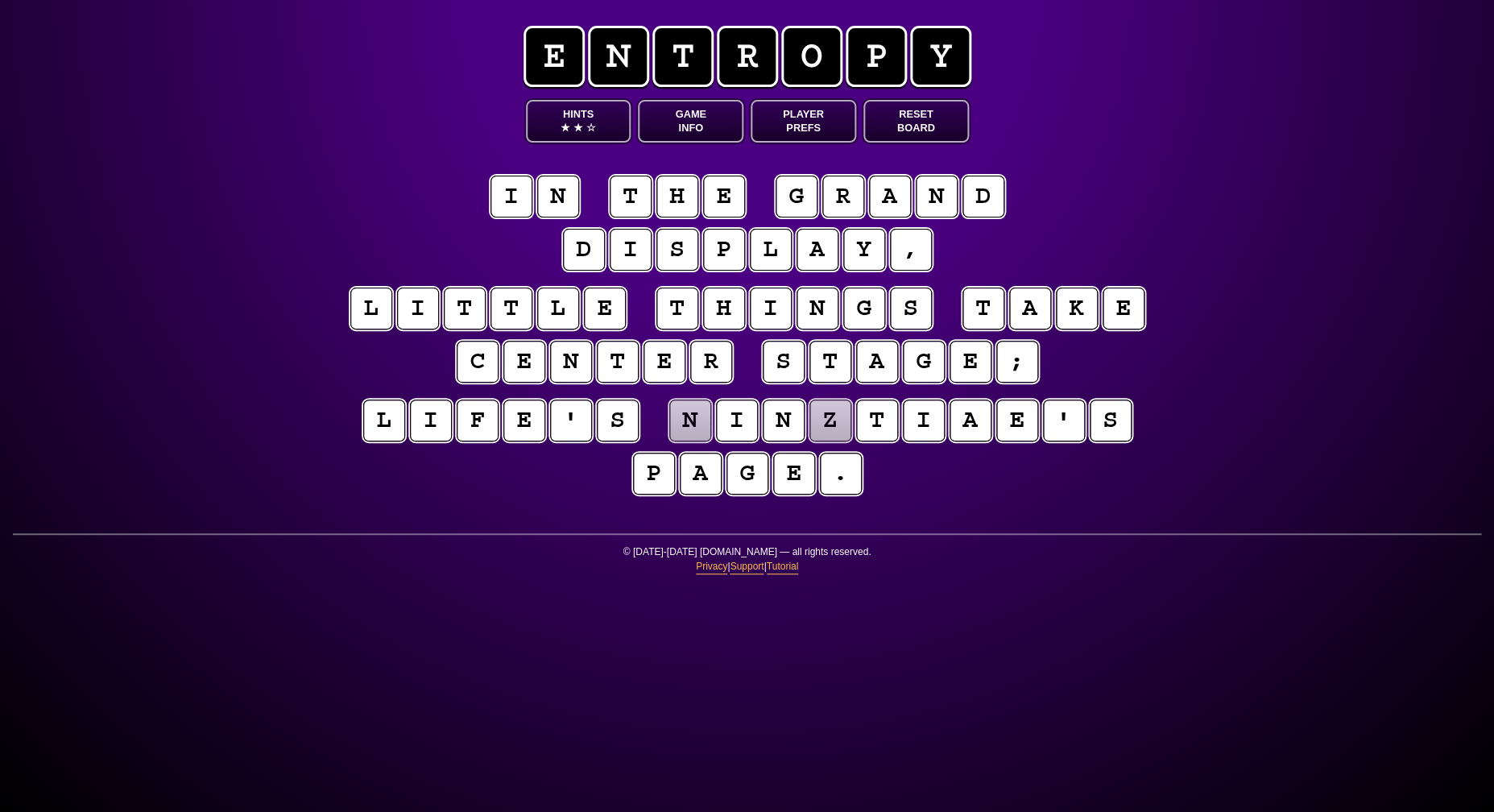
click at [695, 420] on puzzle-tile "n" at bounding box center [689, 420] width 45 height 45
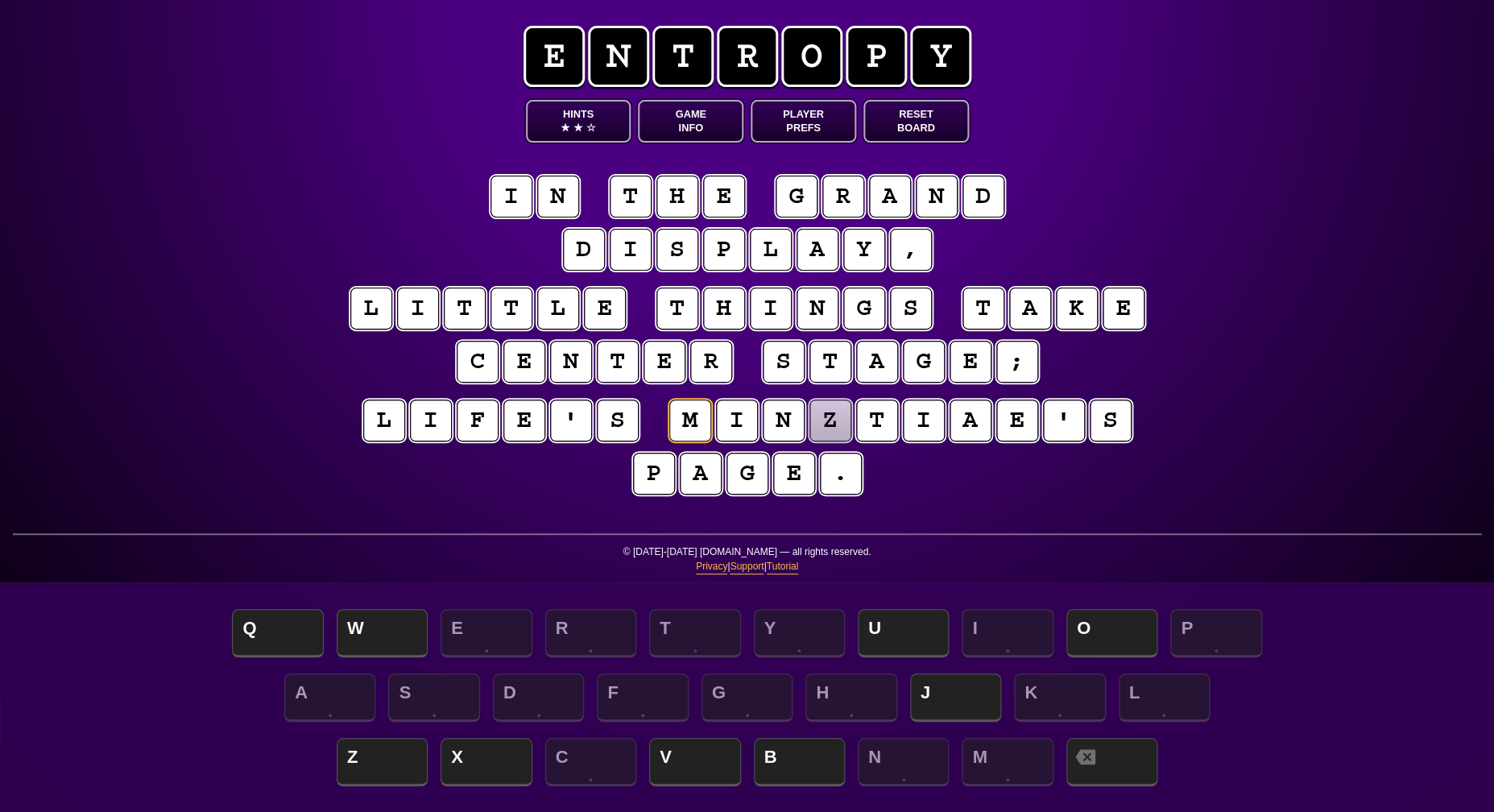
click at [1263, 341] on div "e n t r o p y Hints ★ ★ ☆ Game Info Player Prefs Reset Board i n t h e g r a n …" at bounding box center [747, 406] width 1494 height 812
click at [822, 420] on puzzle-tile "z" at bounding box center [830, 420] width 42 height 42
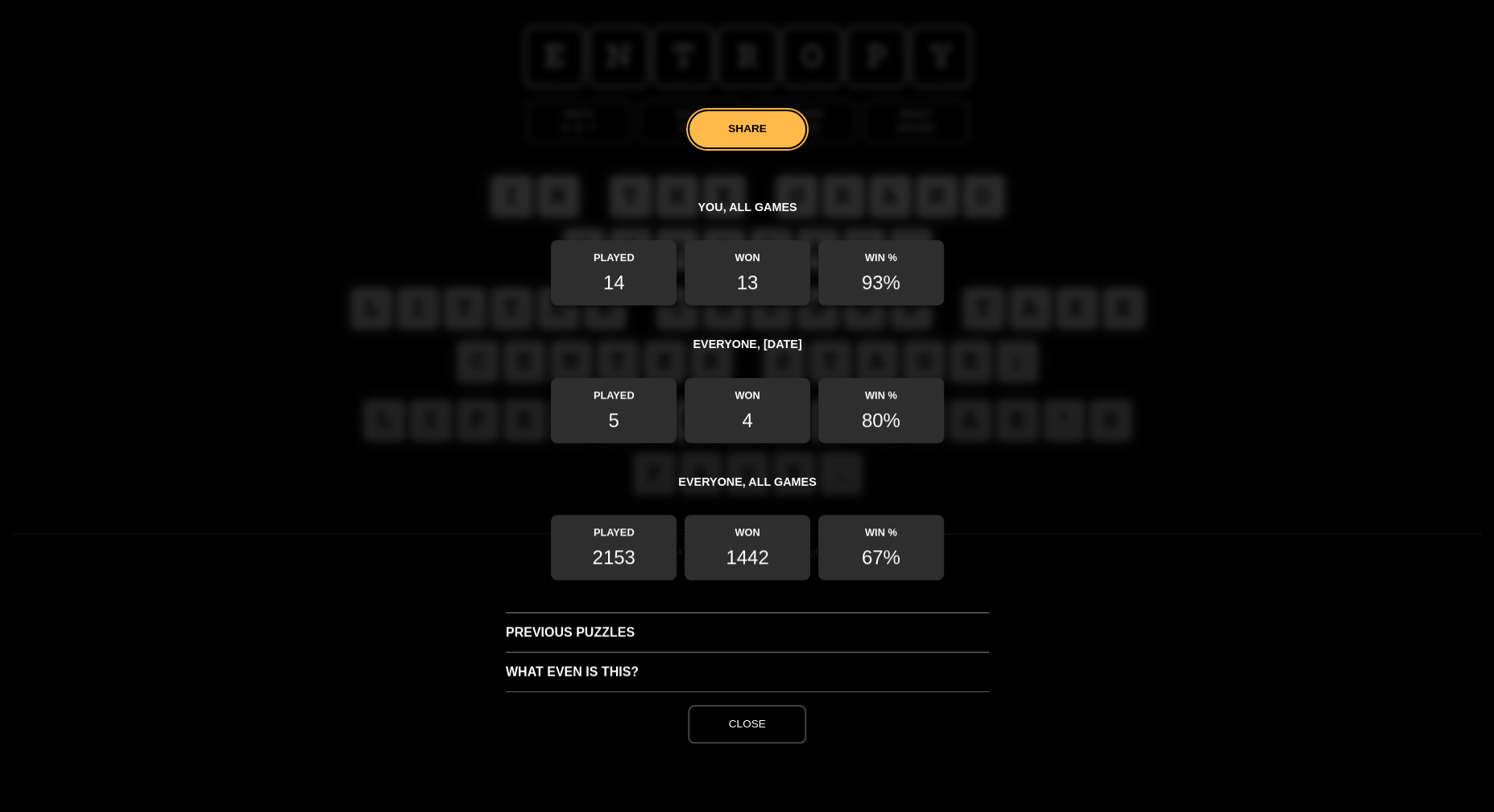
scroll to position [325, 0]
click at [660, 639] on h3 "Previous Puzzles" at bounding box center [747, 631] width 483 height 40
